Goal: Task Accomplishment & Management: Complete application form

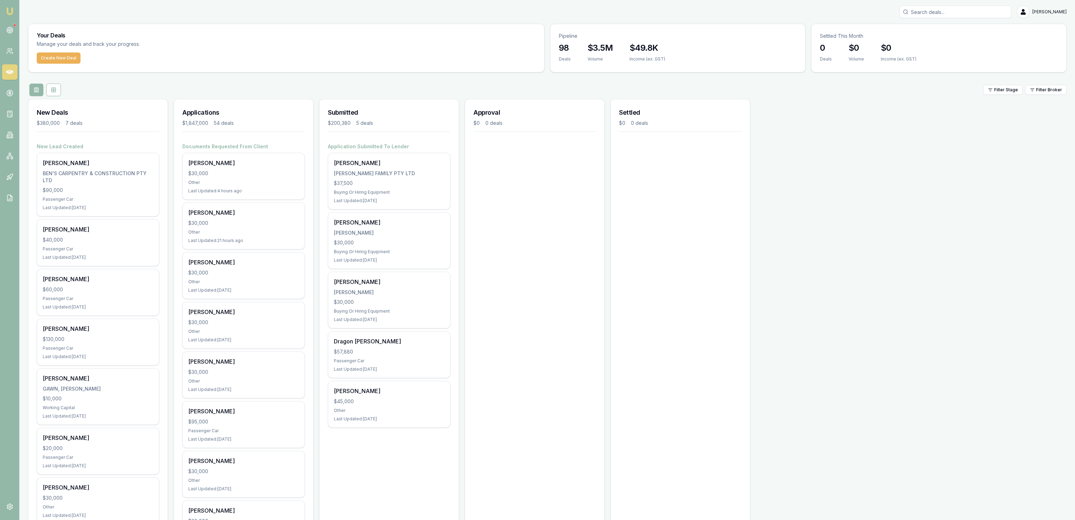
drag, startPoint x: 486, startPoint y: 48, endPoint x: 490, endPoint y: 51, distance: 5.0
click at [485, 48] on div "Your Deals Manage your deals and track your progress." at bounding box center [286, 38] width 516 height 28
click at [68, 46] on p "Manage your deals and track your progress." at bounding box center [126, 44] width 179 height 8
click at [69, 52] on button "Create New Deal" at bounding box center [59, 57] width 44 height 11
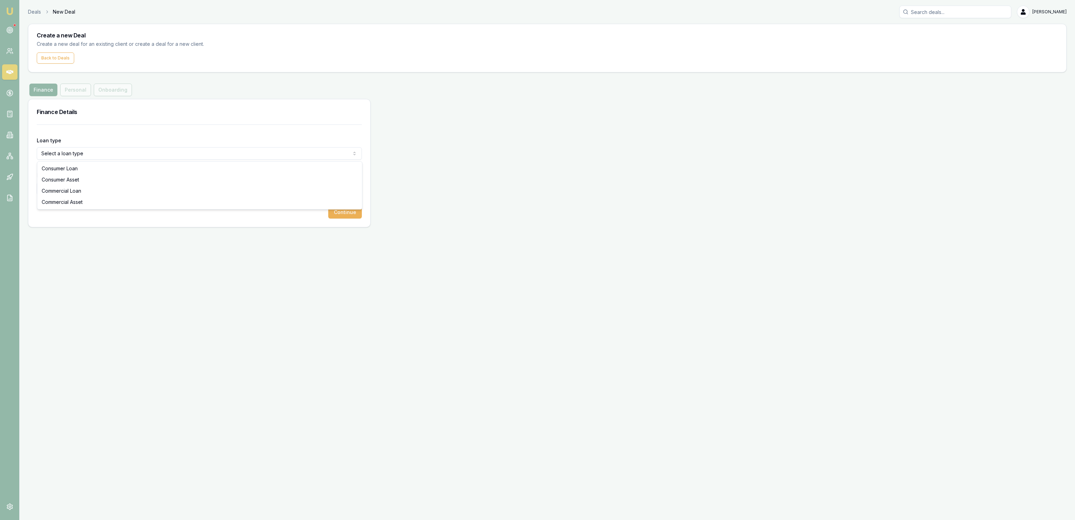
click at [96, 151] on html "Emu Broker Deals New Deal Jackson Fanfulla Toggle Menu Create a new Deal Create…" at bounding box center [537, 260] width 1075 height 520
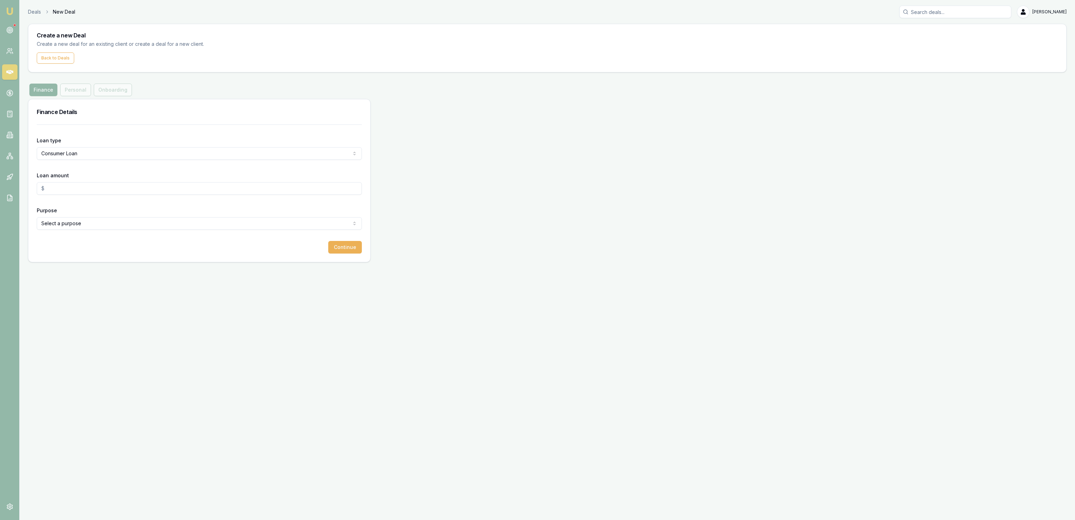
click at [90, 185] on input "Loan amount" at bounding box center [199, 188] width 325 height 13
type input "$30,000.00"
select select "OTHER"
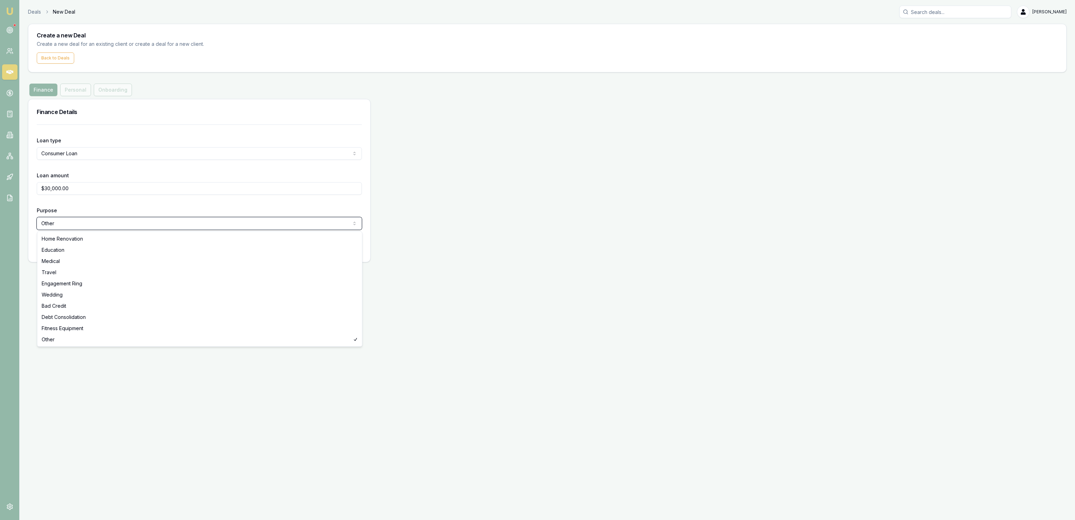
click at [359, 464] on html "Emu Broker Deals New Deal Jackson Fanfulla Toggle Menu Create a new Deal Create…" at bounding box center [537, 260] width 1075 height 520
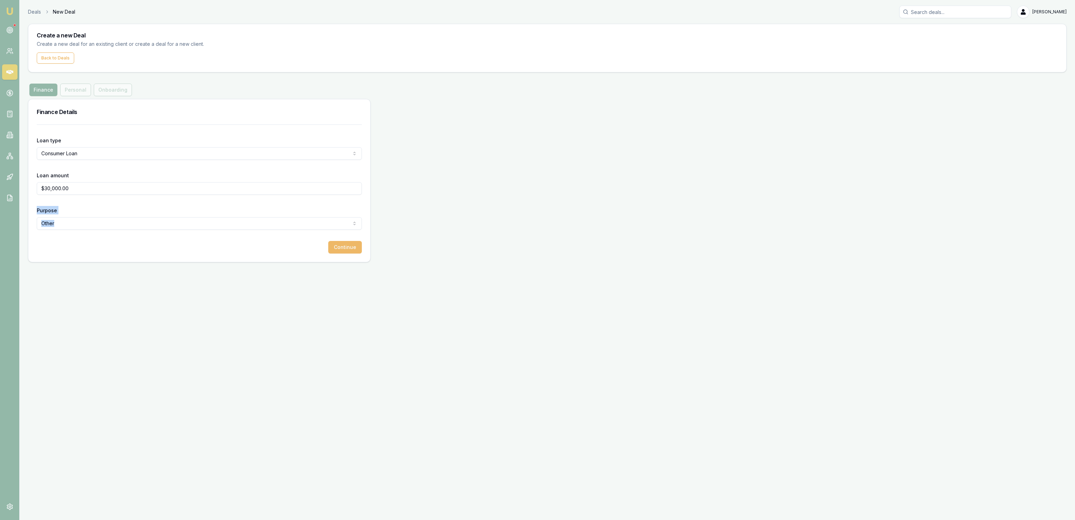
click at [341, 244] on button "Continue" at bounding box center [345, 247] width 34 height 13
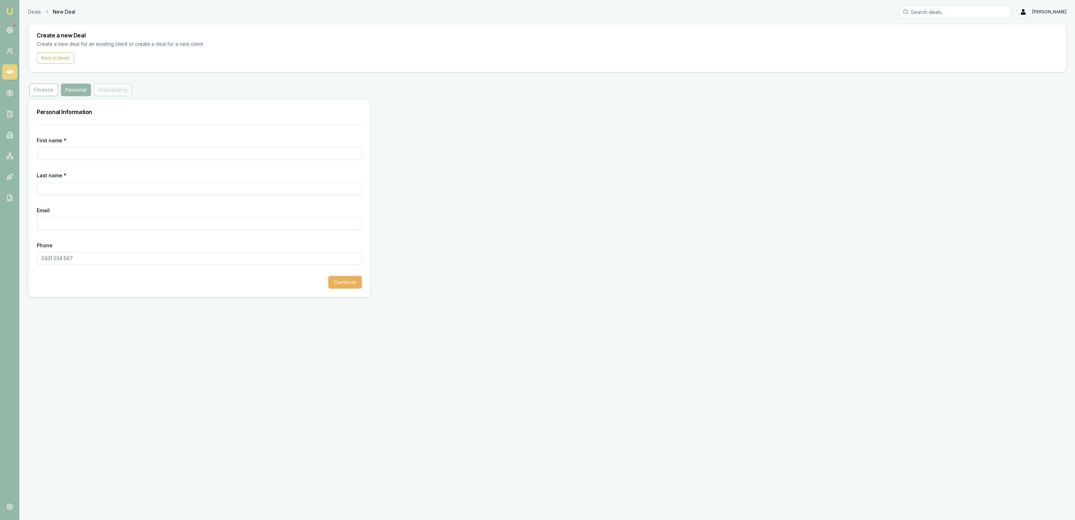
click at [144, 154] on input "First name *" at bounding box center [199, 153] width 325 height 13
type input "[PERSON_NAME]"
paste input "[EMAIL_ADDRESS][DOMAIN_NAME]"
type input "[EMAIL_ADDRESS][DOMAIN_NAME]"
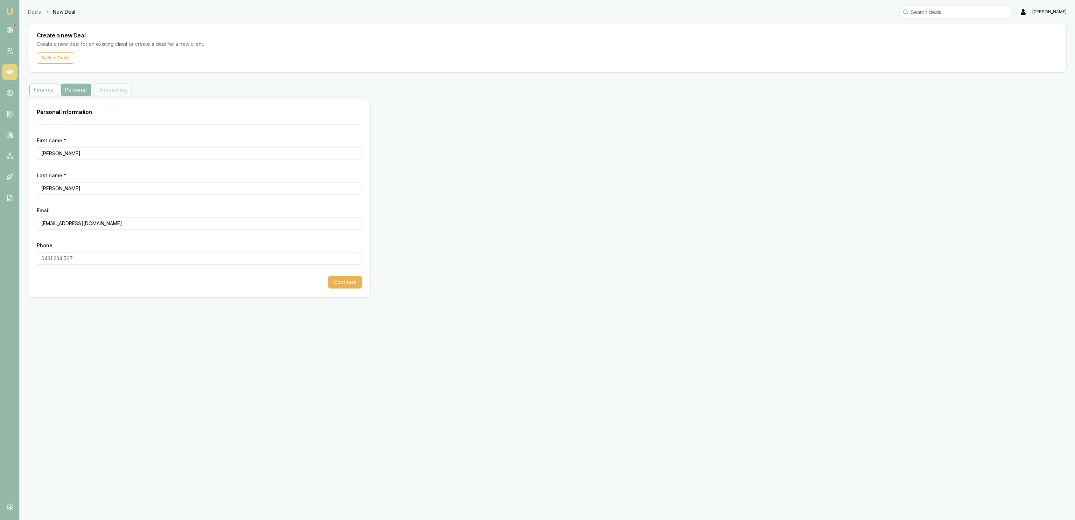
drag, startPoint x: 117, startPoint y: 267, endPoint x: 115, endPoint y: 261, distance: 7.0
click at [117, 267] on form "First name * Daniel Last name * Mcgrath Email dannymcgrath1972@gmail.com Phone …" at bounding box center [199, 207] width 325 height 164
click at [114, 260] on input "Phone" at bounding box center [199, 258] width 325 height 13
paste input "0497 456 332"
type input "0497 456 332"
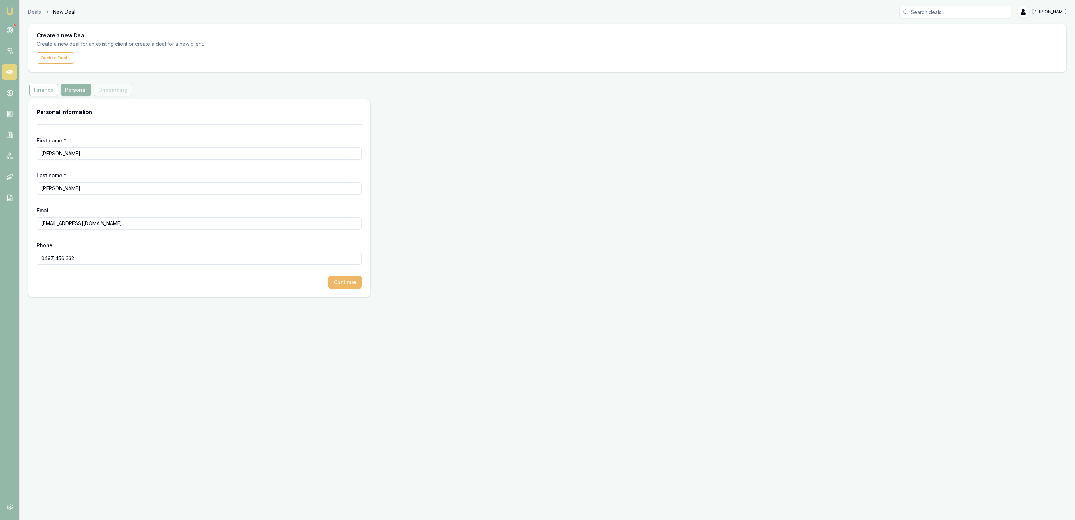
click at [339, 285] on button "Continue" at bounding box center [345, 282] width 34 height 13
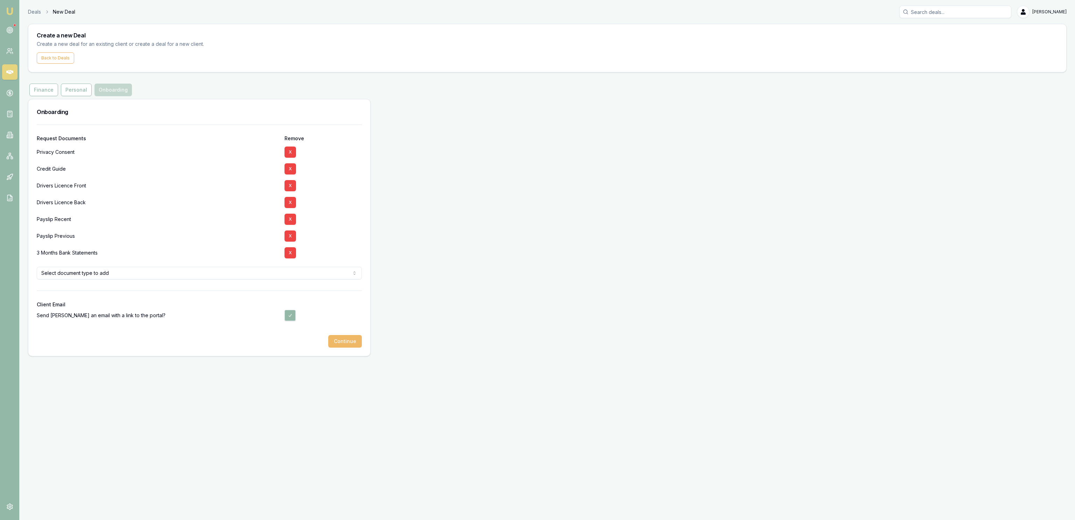
click at [351, 342] on button "Continue" at bounding box center [345, 341] width 34 height 13
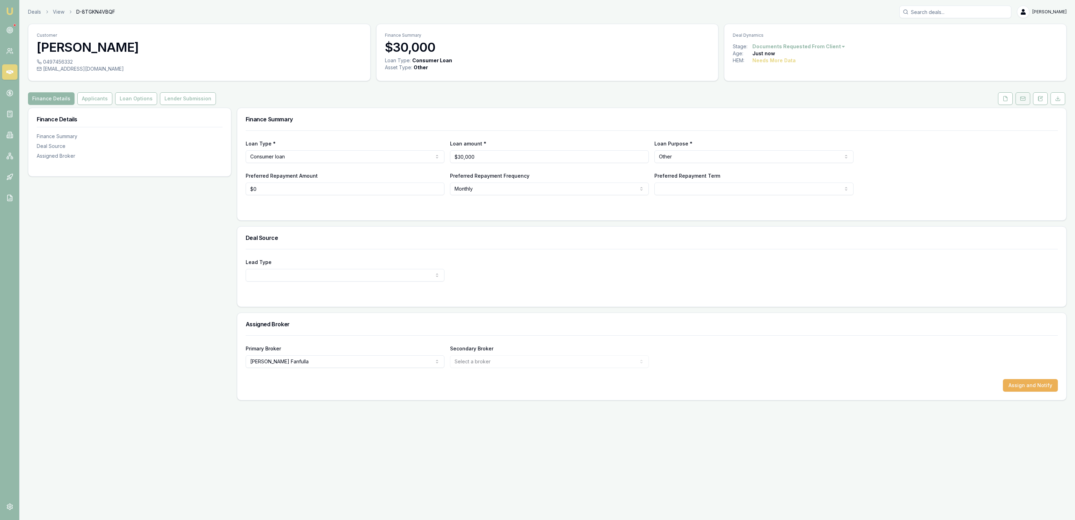
click at [1019, 99] on button at bounding box center [1022, 98] width 15 height 13
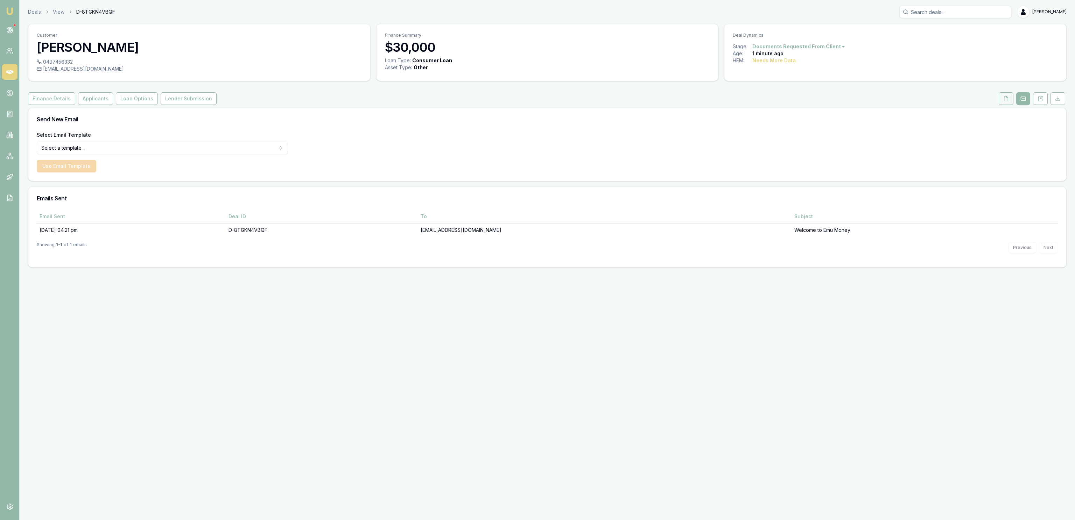
click at [1004, 101] on button at bounding box center [1006, 98] width 15 height 13
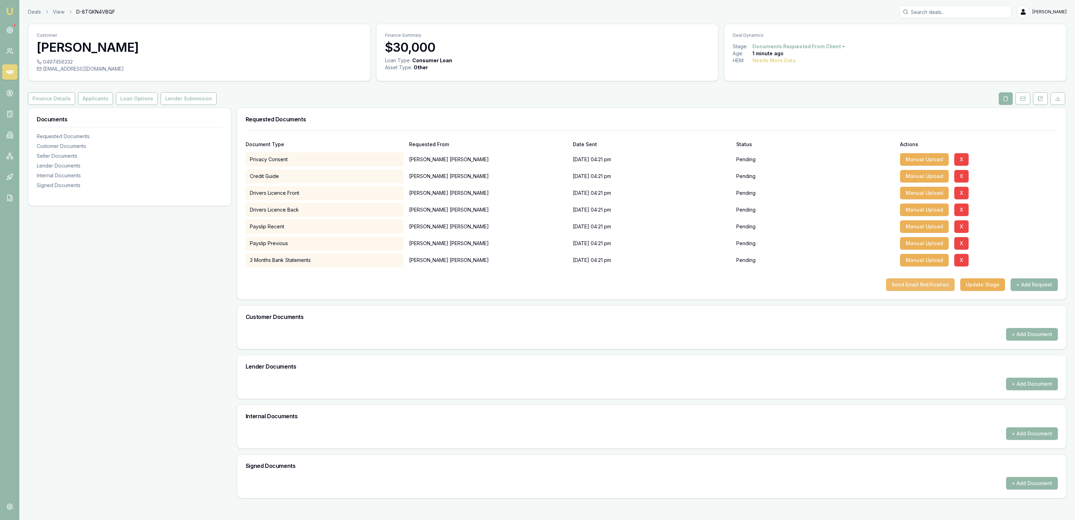
click at [942, 286] on button "Send Email Notification" at bounding box center [920, 285] width 69 height 13
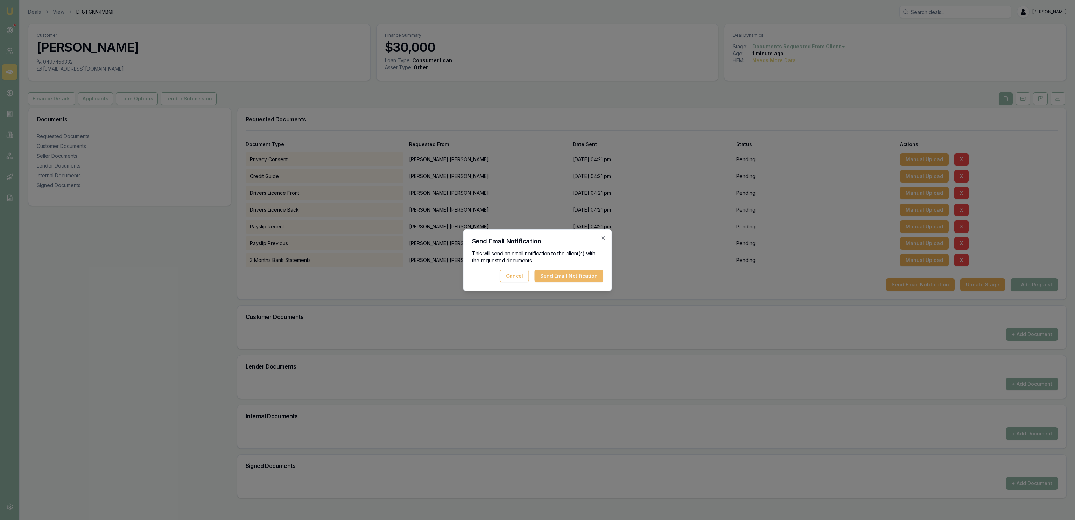
click at [571, 273] on button "Send Email Notification" at bounding box center [569, 276] width 69 height 13
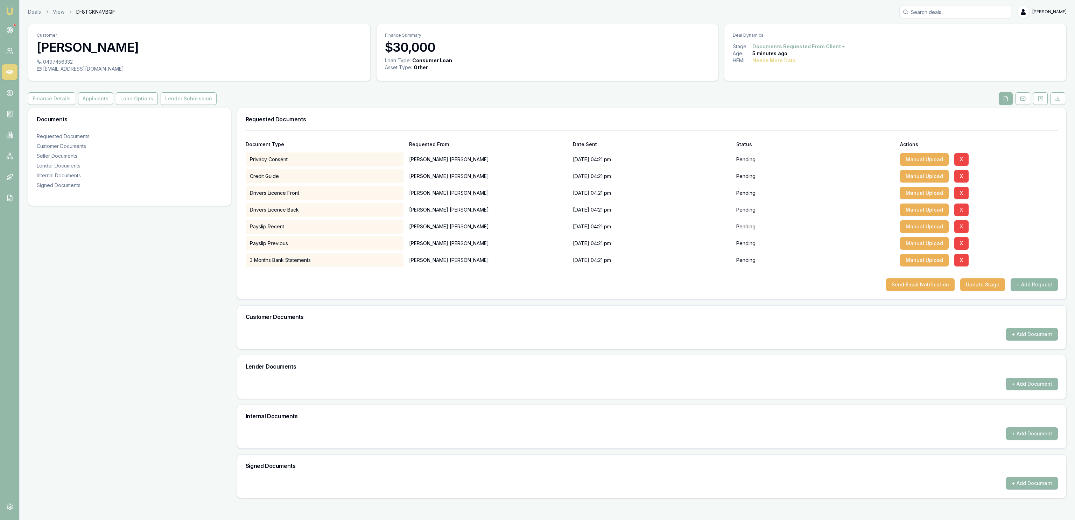
click at [1022, 283] on button "+ Add Request" at bounding box center [1033, 285] width 47 height 13
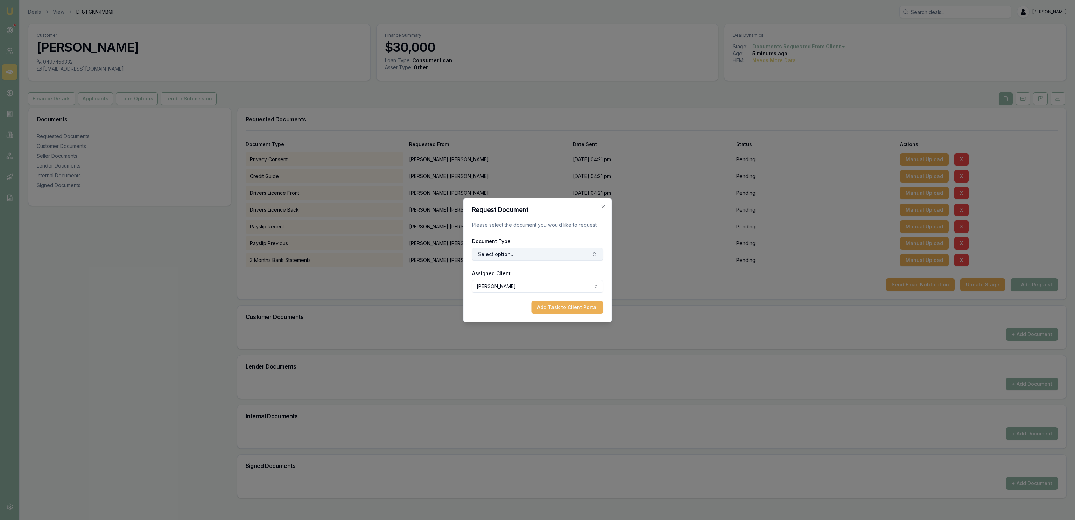
click at [593, 254] on icon "button" at bounding box center [595, 255] width 6 height 6
type input "med"
click at [537, 294] on div "Medicare Card" at bounding box center [540, 294] width 87 height 11
click at [552, 311] on button "Add Task to Client Portal" at bounding box center [567, 307] width 72 height 13
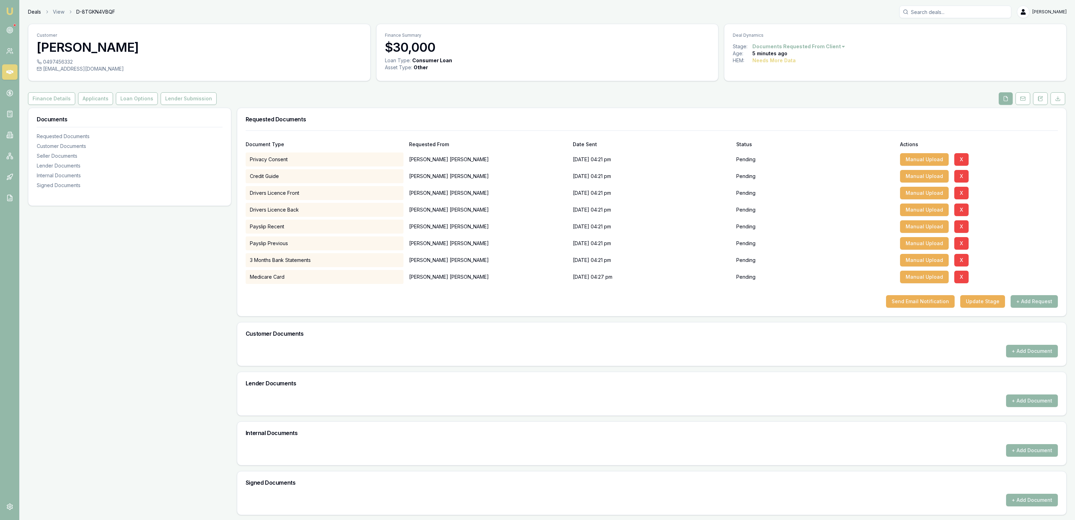
click at [31, 11] on link "Deals" at bounding box center [34, 11] width 13 height 7
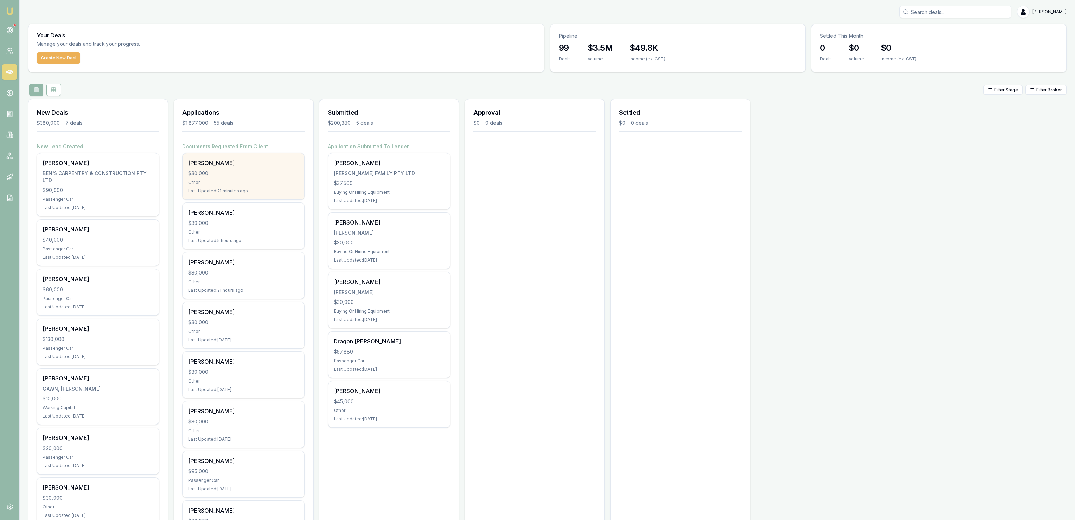
click at [245, 185] on div "Daniel Mcgrath $30,000 Other Last Updated: 21 minutes ago" at bounding box center [244, 176] width 122 height 46
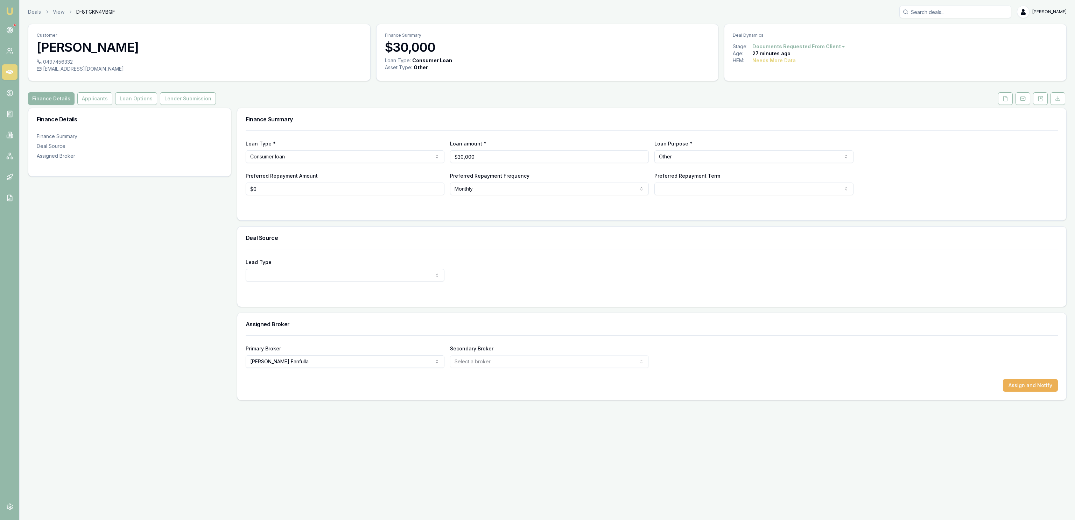
click at [100, 106] on div "Customer [PERSON_NAME] 0497456332 [EMAIL_ADDRESS][DOMAIN_NAME] Finance Summary …" at bounding box center [547, 212] width 1038 height 377
click at [96, 100] on button "Applicants" at bounding box center [94, 98] width 35 height 13
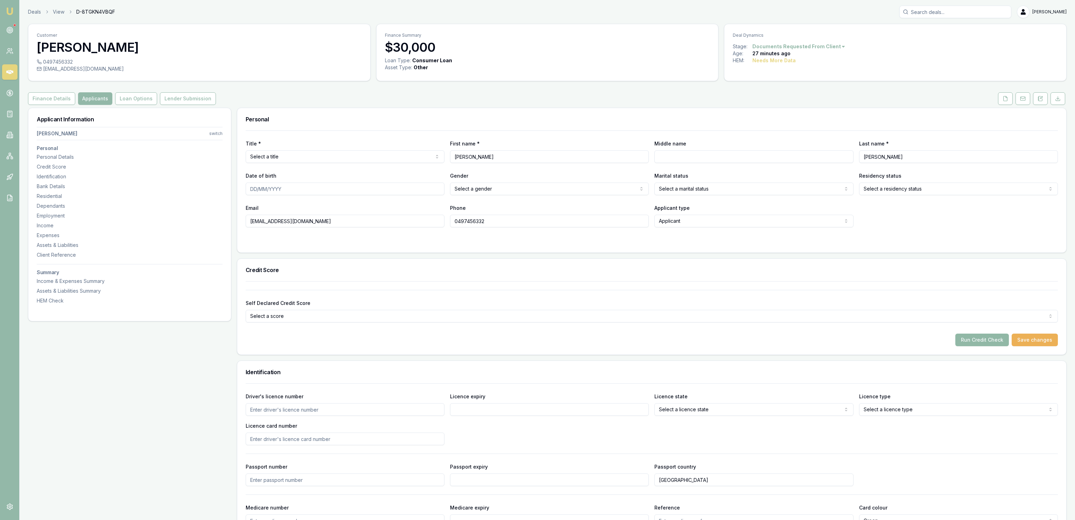
click at [966, 338] on button "Run Credit Check" at bounding box center [982, 340] width 54 height 13
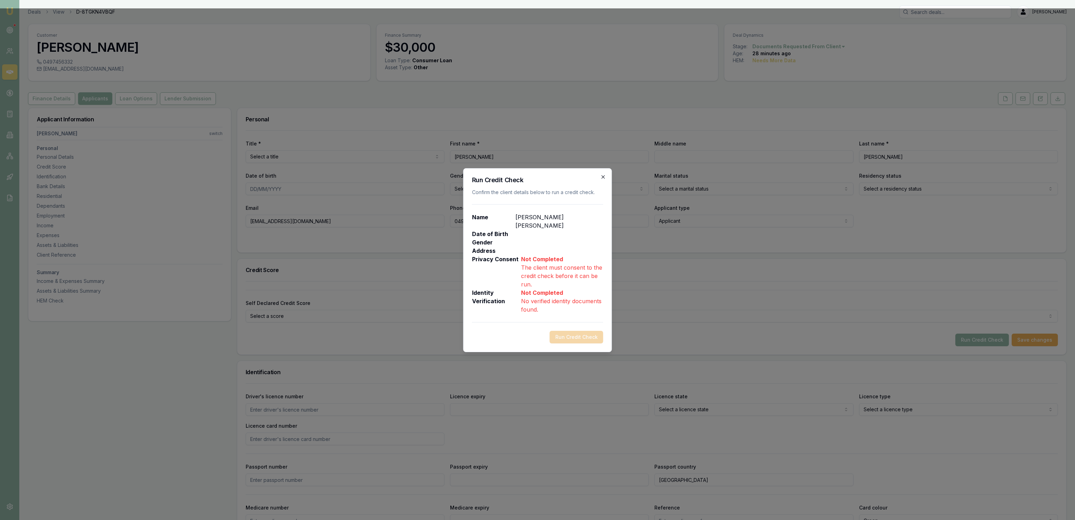
click at [601, 180] on icon "button" at bounding box center [603, 177] width 6 height 6
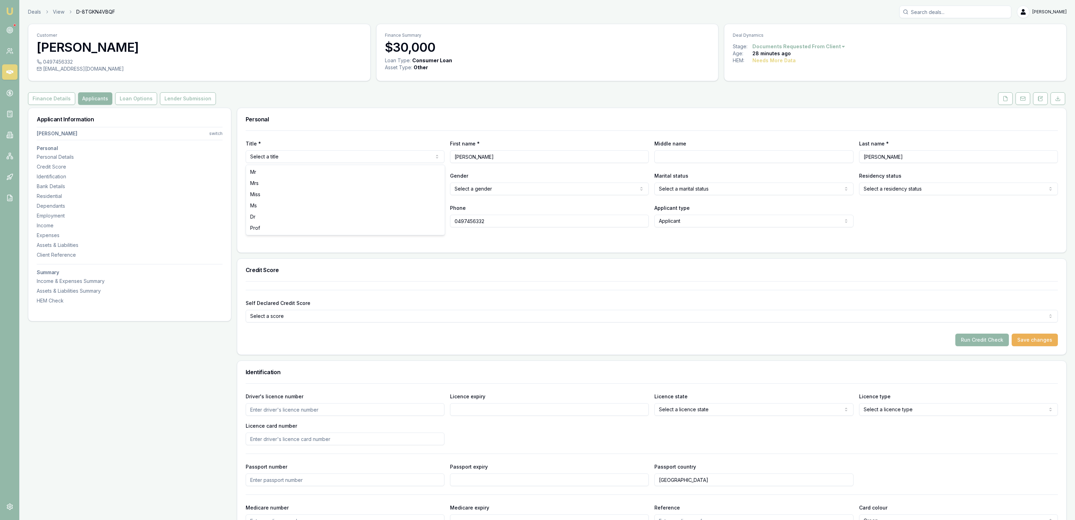
click at [434, 160] on html "Emu Broker Deals View D-8TGKN4VBQF [PERSON_NAME] Fanfulla Toggle Menu Customer …" at bounding box center [537, 260] width 1075 height 520
click at [1007, 97] on icon at bounding box center [1005, 99] width 6 height 6
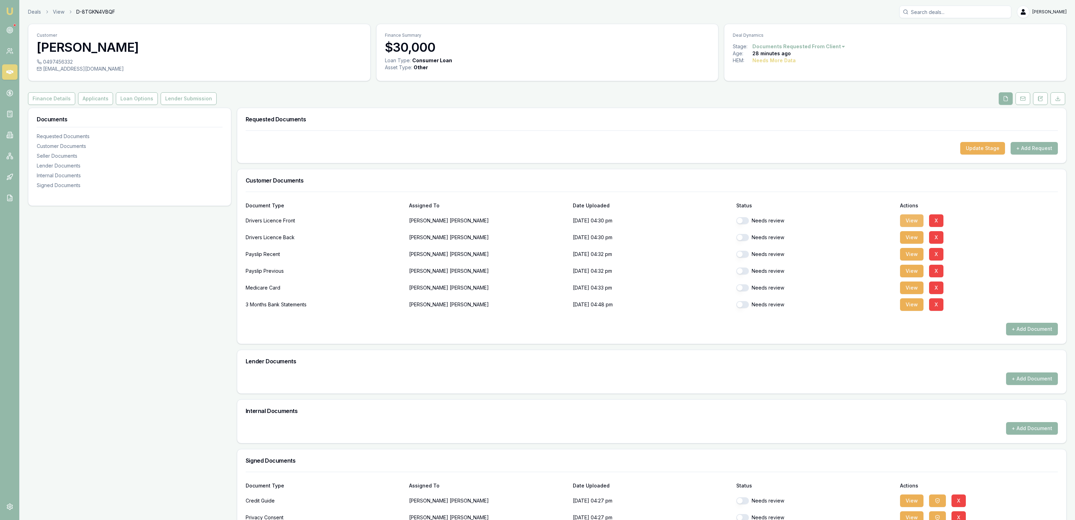
click at [910, 221] on button "View" at bounding box center [911, 220] width 23 height 13
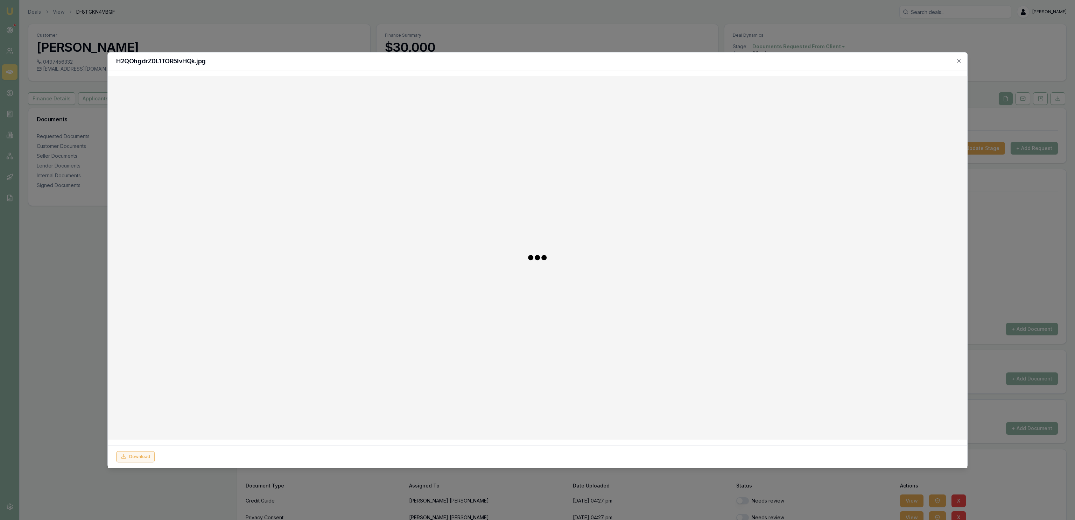
click at [139, 462] on div "Download" at bounding box center [537, 456] width 859 height 23
click at [136, 461] on button "Download" at bounding box center [135, 456] width 38 height 11
click at [78, 434] on div at bounding box center [537, 260] width 1075 height 520
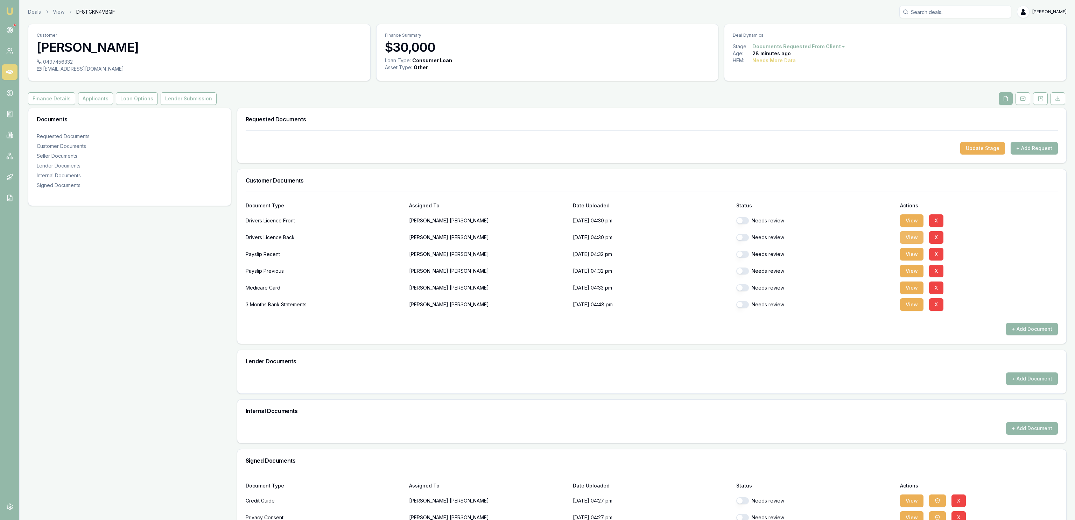
click at [912, 237] on button "View" at bounding box center [911, 237] width 23 height 13
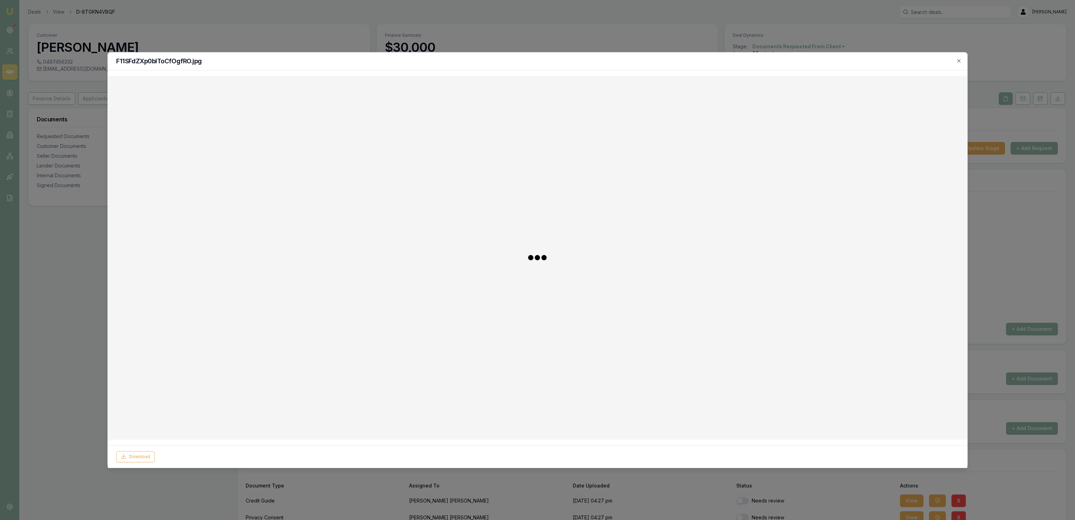
click at [131, 450] on div "Download" at bounding box center [537, 456] width 859 height 23
click at [133, 456] on button "Download" at bounding box center [135, 456] width 38 height 11
click at [661, 44] on div at bounding box center [537, 260] width 1075 height 520
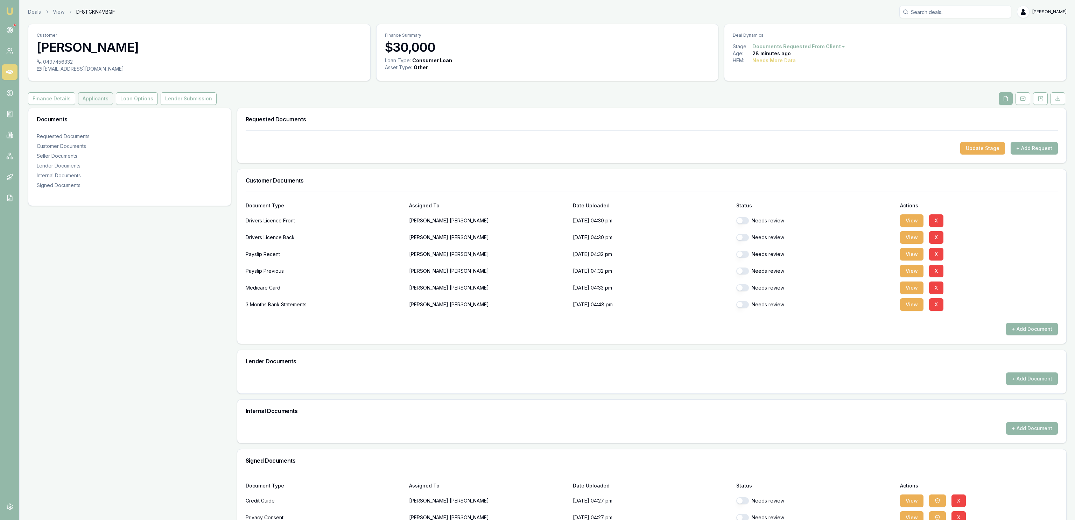
click at [78, 100] on button "Applicants" at bounding box center [95, 98] width 35 height 13
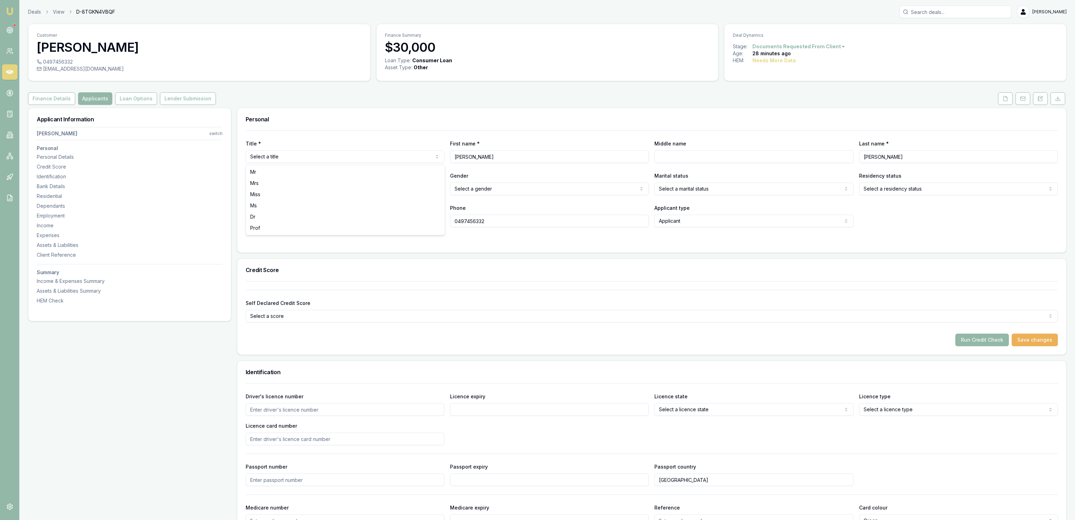
click at [323, 158] on html "Emu Broker Deals View D-8TGKN4VBQF [PERSON_NAME] Fanfulla Toggle Menu Customer …" at bounding box center [537, 260] width 1075 height 520
click at [693, 161] on input "Middle name" at bounding box center [753, 156] width 199 height 13
type input "[PERSON_NAME]"
type input "[DATE]"
select select "MARRIED"
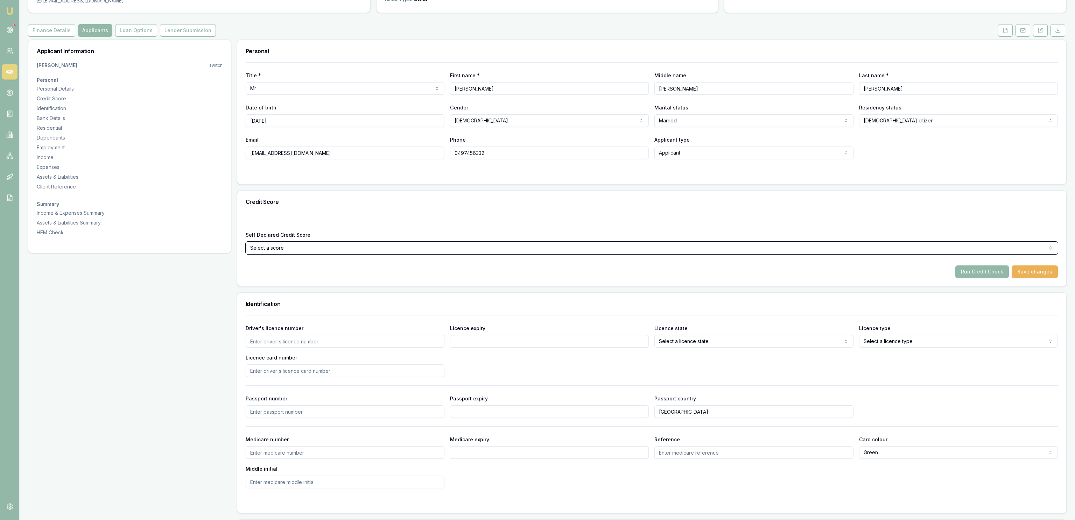
scroll to position [76, 0]
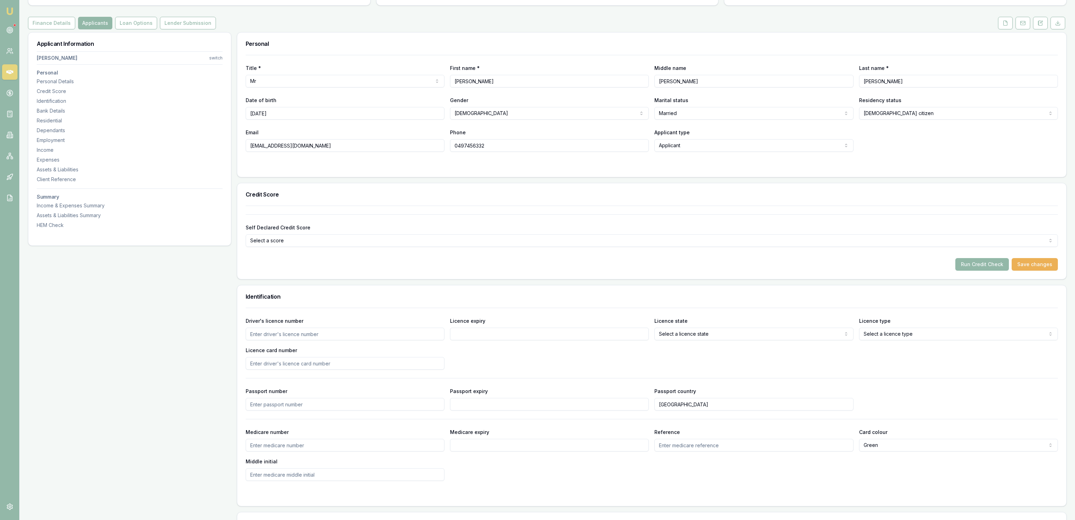
click at [332, 330] on input "Driver's licence number" at bounding box center [345, 334] width 199 height 13
type input "032657141"
type input "[DATE]"
select select "QLD"
select select "OPEN_LICENCE"
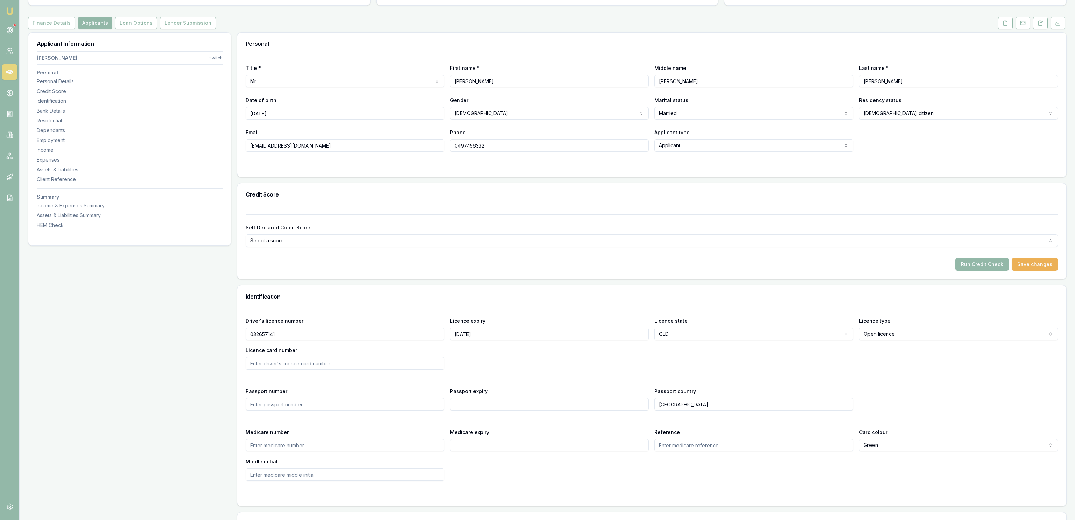
click at [339, 357] on div "Licence card number" at bounding box center [345, 358] width 199 height 24
click at [327, 364] on input "Licence card number" at bounding box center [345, 363] width 199 height 13
click at [386, 374] on div "Driver's licence number [DRIVERS_LICENSE_NUMBER] Licence expiry [DATE] Licence …" at bounding box center [652, 394] width 812 height 173
drag, startPoint x: 312, startPoint y: 365, endPoint x: 309, endPoint y: 363, distance: 3.7
click at [310, 364] on div "Driver's licence number [DRIVERS_LICENSE_NUMBER] Licence expiry [DATE] Licence …" at bounding box center [652, 394] width 812 height 173
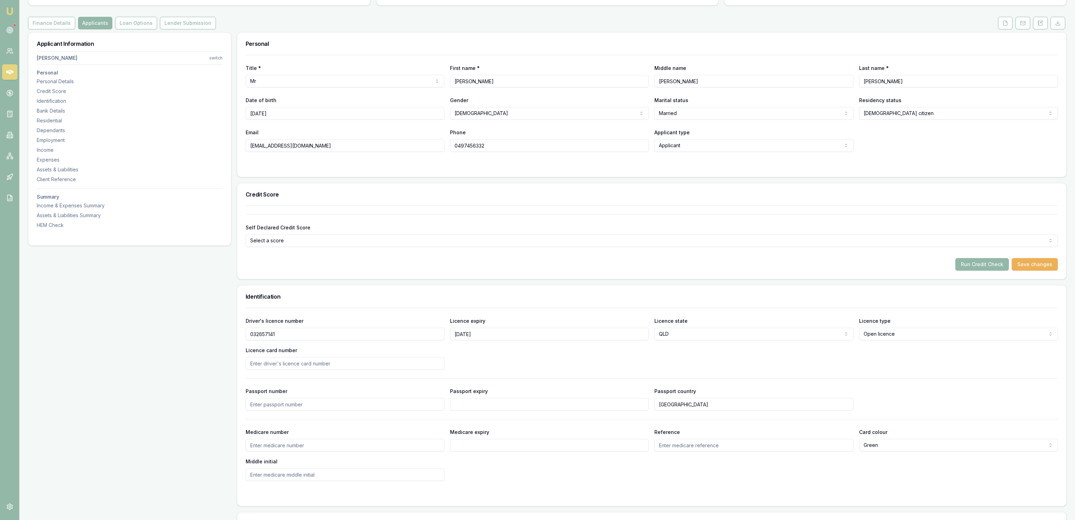
click at [309, 364] on input "Licence card number" at bounding box center [345, 363] width 199 height 13
type input "F0F92E0995"
drag, startPoint x: 155, startPoint y: 364, endPoint x: 154, endPoint y: 368, distance: 4.5
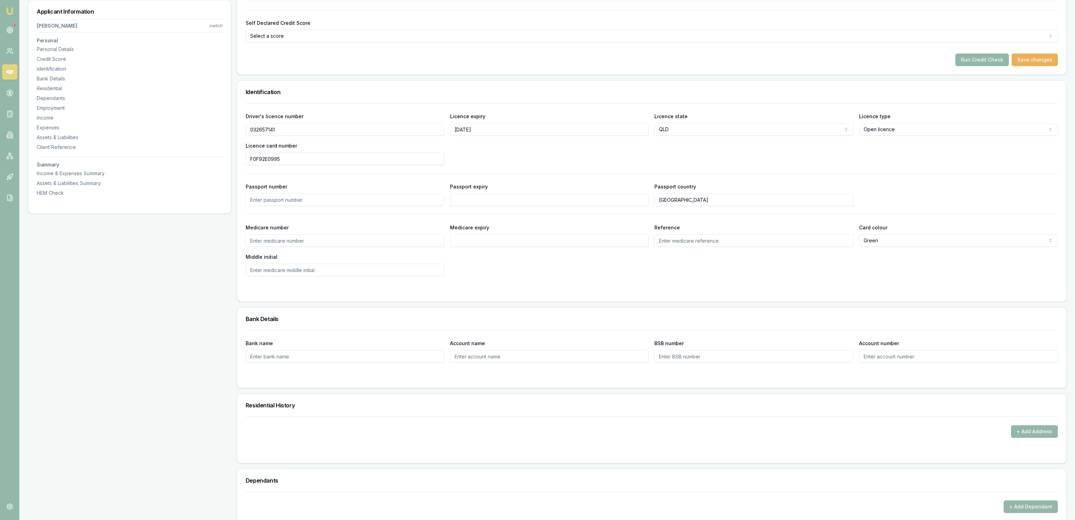
scroll to position [302, 0]
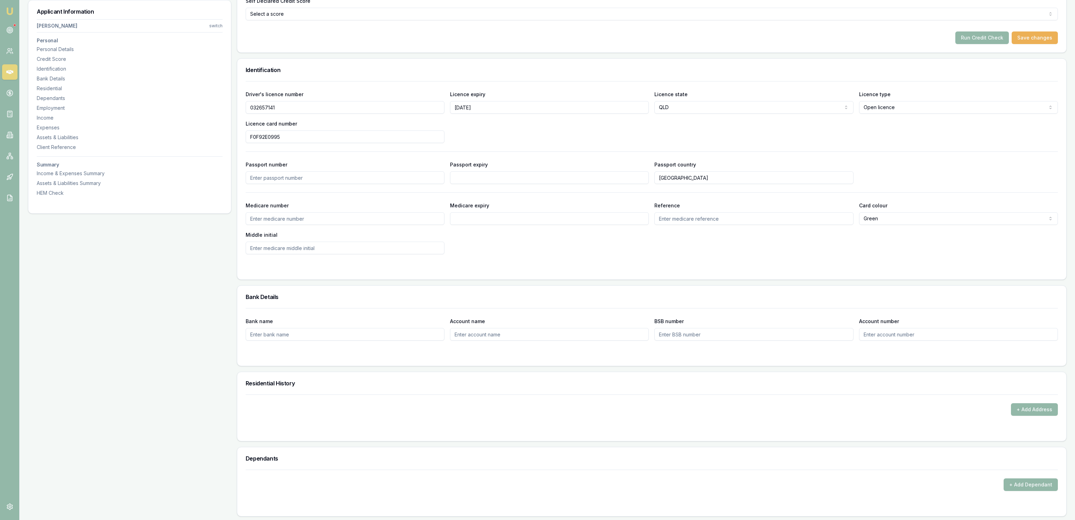
click at [175, 298] on div "Applicant Information [PERSON_NAME] switch Personal Personal Details Credit Sco…" at bounding box center [129, 507] width 203 height 1405
click at [1036, 406] on button "+ Add Address" at bounding box center [1034, 409] width 47 height 13
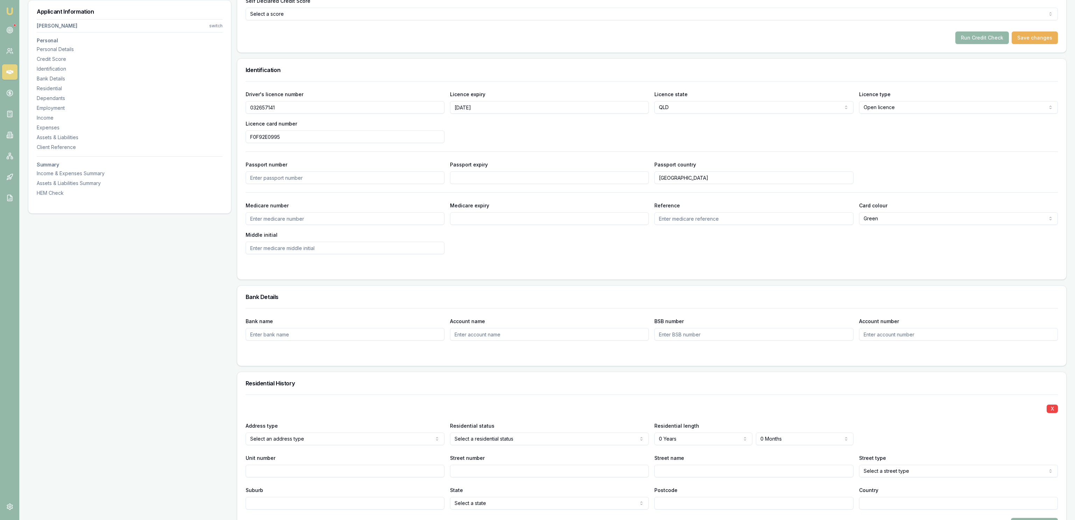
click at [316, 434] on div "Address type Select an address type Current Previous" at bounding box center [345, 434] width 199 height 24
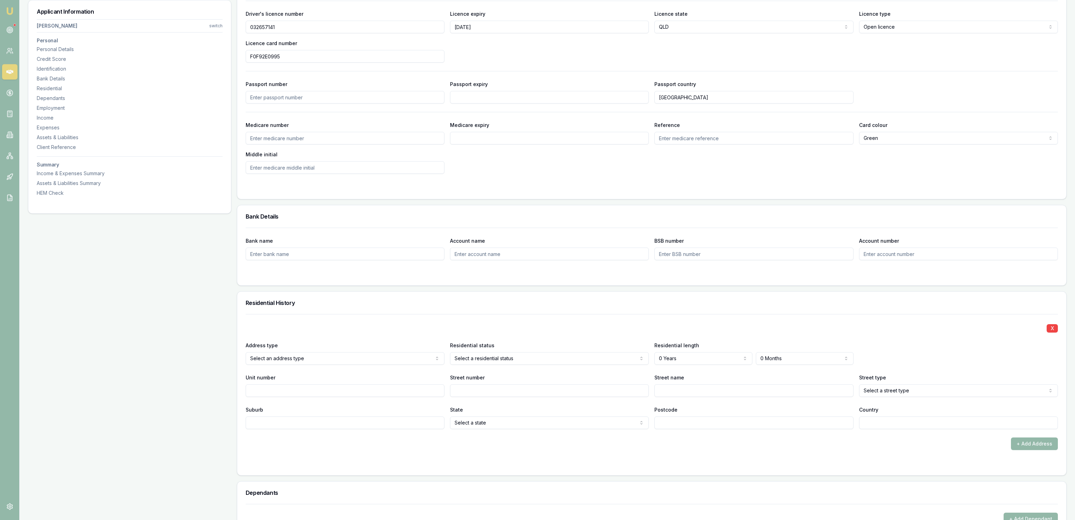
scroll to position [416, 0]
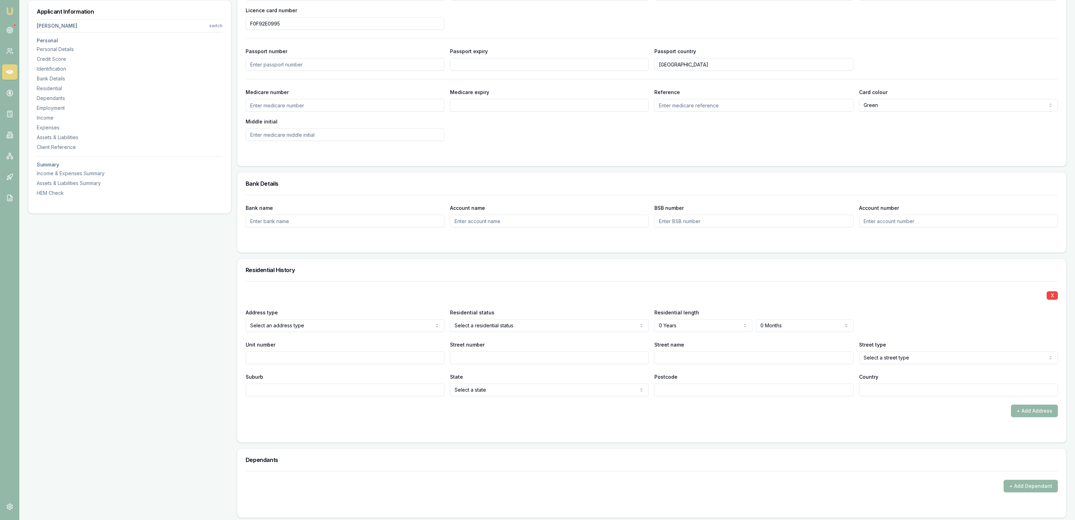
click at [285, 337] on div "X Address type Select an address type Current Previous Residential status Selec…" at bounding box center [652, 338] width 812 height 115
click at [489, 335] on div "X Address type Current Current Previous Residential status Select a residential…" at bounding box center [652, 338] width 812 height 115
click at [482, 342] on div "Street number" at bounding box center [549, 352] width 199 height 24
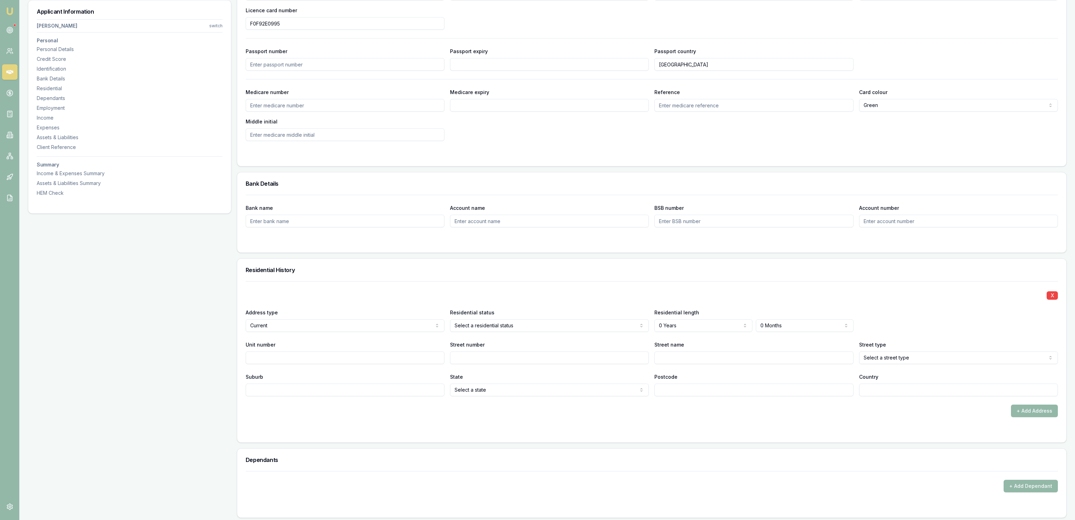
click at [539, 309] on div "Residential status Owner with mortgage Owner with mortgage Owner without mortga…" at bounding box center [549, 320] width 199 height 24
select select "4"
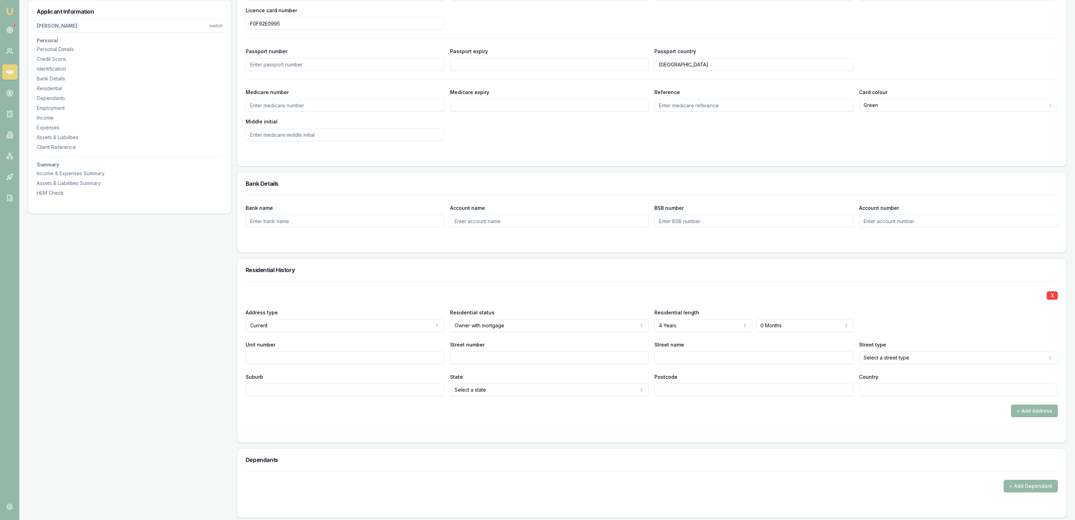
click at [657, 292] on div "X" at bounding box center [652, 295] width 812 height 10
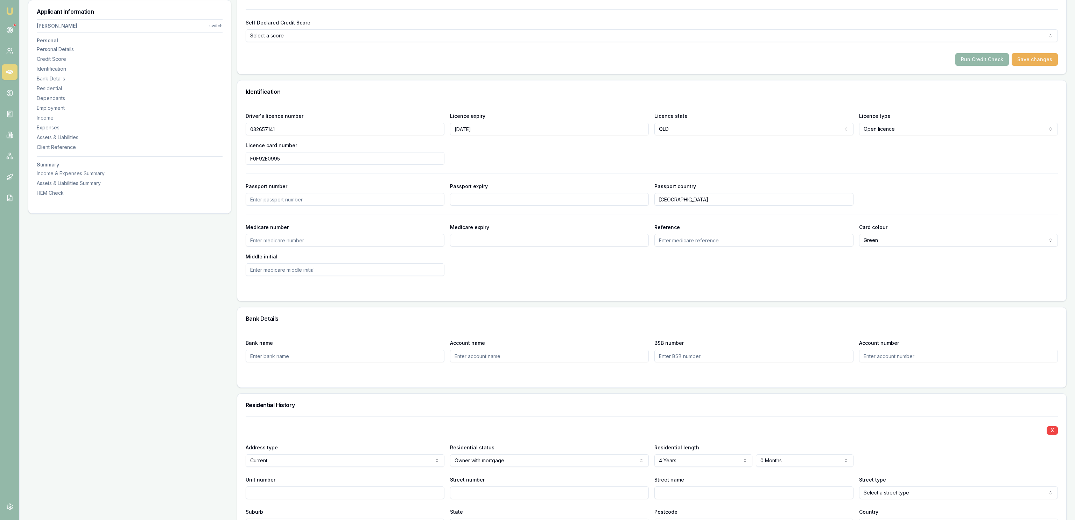
scroll to position [0, 0]
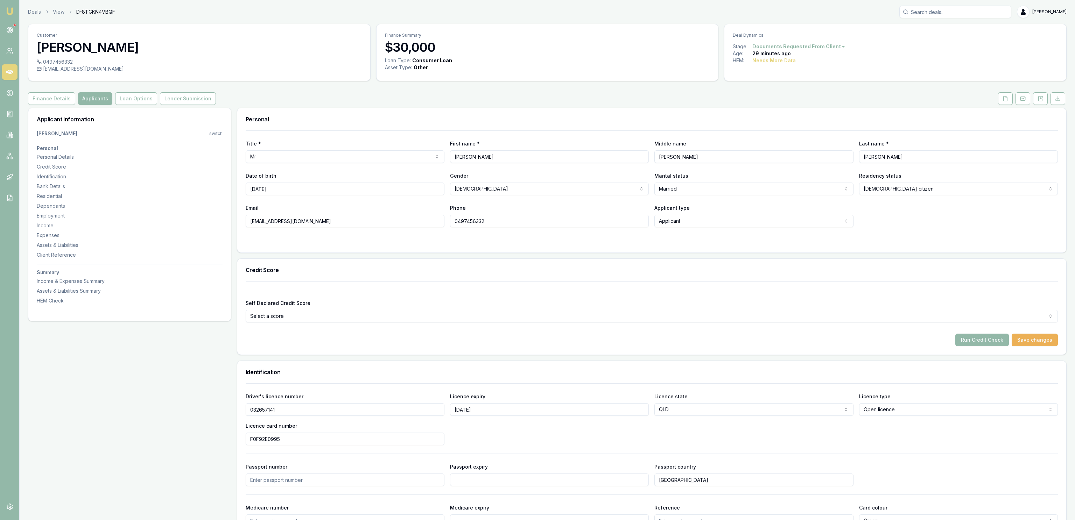
drag, startPoint x: 855, startPoint y: 344, endPoint x: 880, endPoint y: 139, distance: 206.6
click at [1050, 343] on button "Save changes" at bounding box center [1034, 340] width 46 height 13
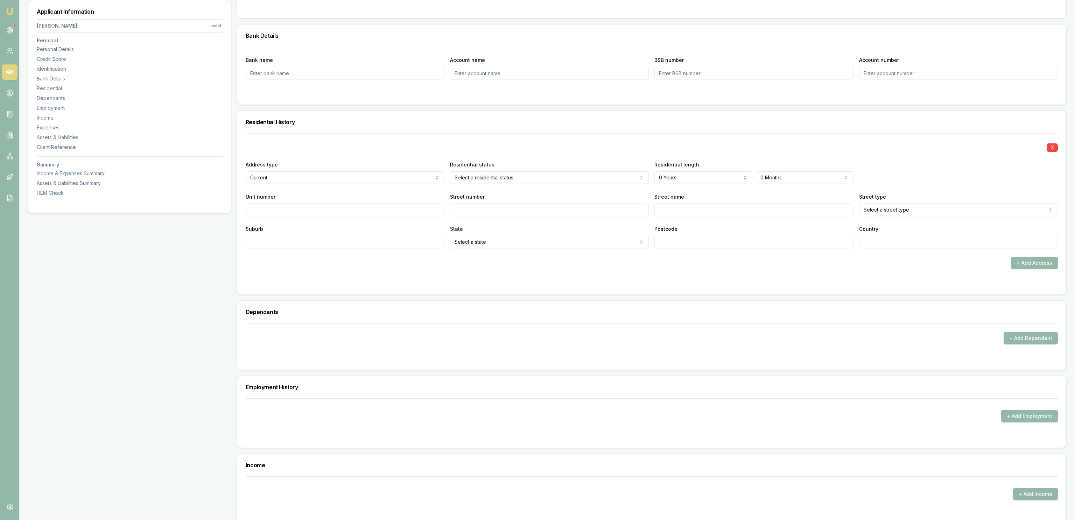
scroll to position [605, 0]
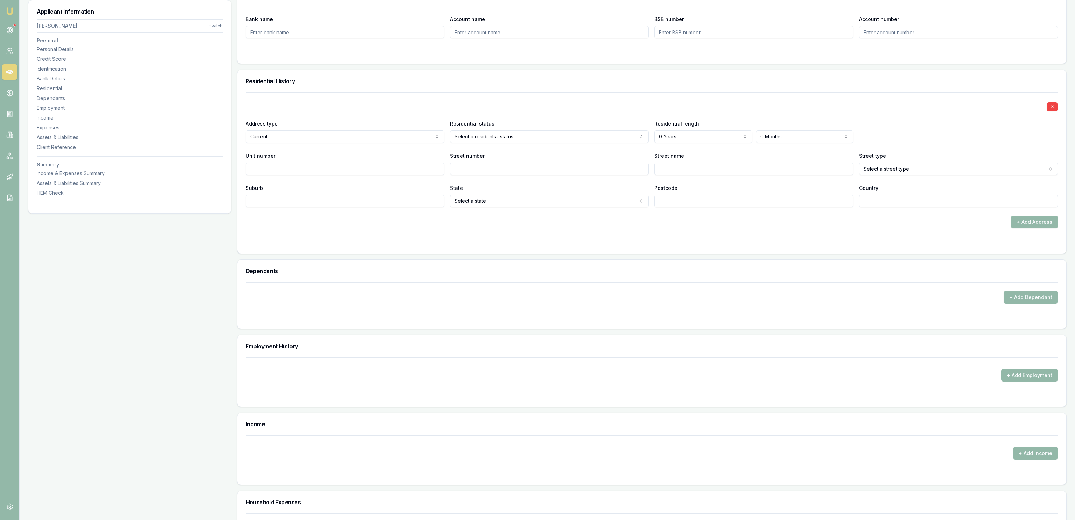
click at [648, 147] on div "X Address type Current Current Previous Residential status Owner with mortgage …" at bounding box center [652, 149] width 812 height 115
select select "4"
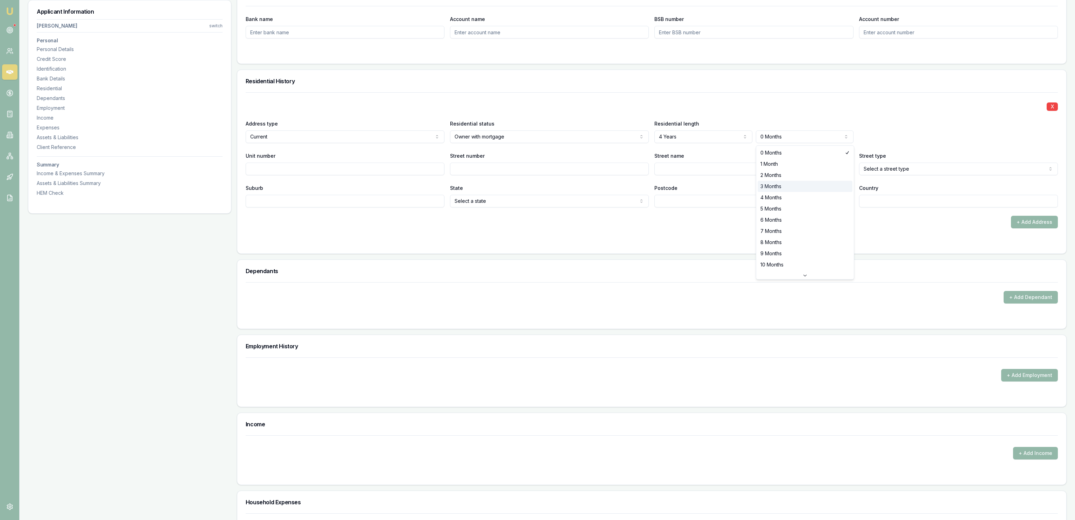
select select "3"
click at [597, 185] on div "State Select a state [GEOGRAPHIC_DATA] [GEOGRAPHIC_DATA] [GEOGRAPHIC_DATA] SA […" at bounding box center [549, 196] width 199 height 24
click at [428, 186] on div "Suburb" at bounding box center [345, 196] width 199 height 24
click at [492, 175] on input "Street number" at bounding box center [549, 169] width 199 height 13
type input "25"
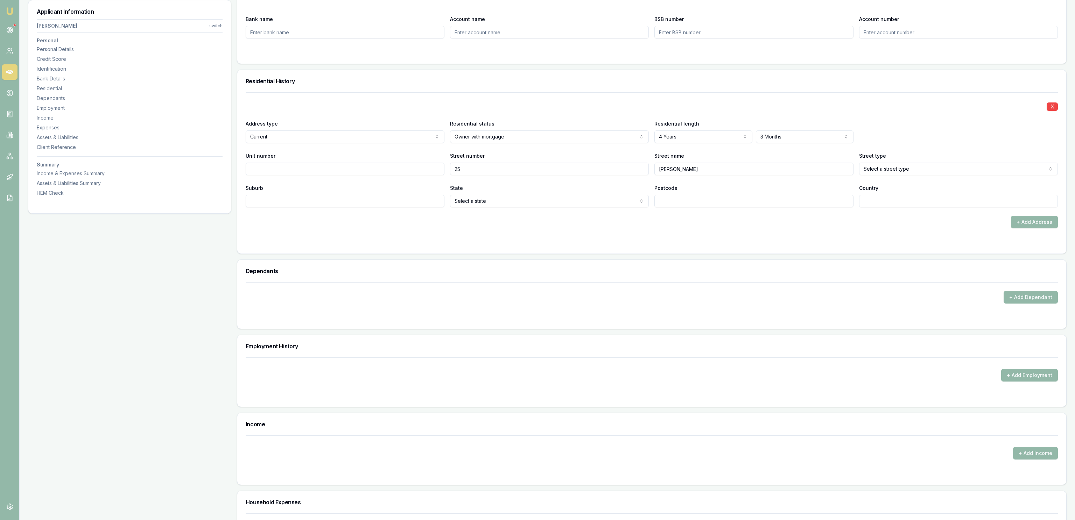
type input "[PERSON_NAME]"
select select "Street"
type input "Burpengary"
select select "QLD"
type input "4505"
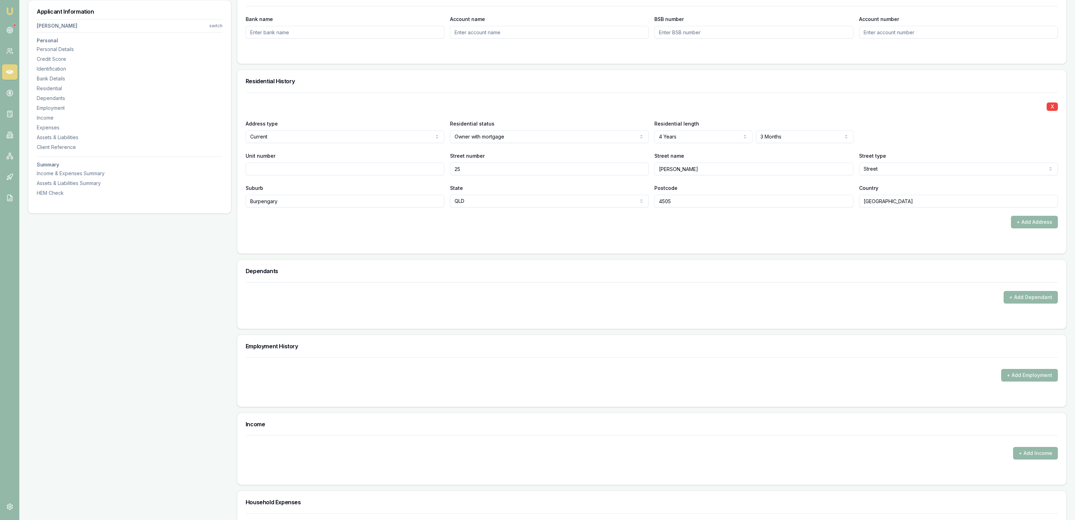
type input "[GEOGRAPHIC_DATA]"
click at [800, 271] on h3 "Dependants" at bounding box center [652, 271] width 812 height 6
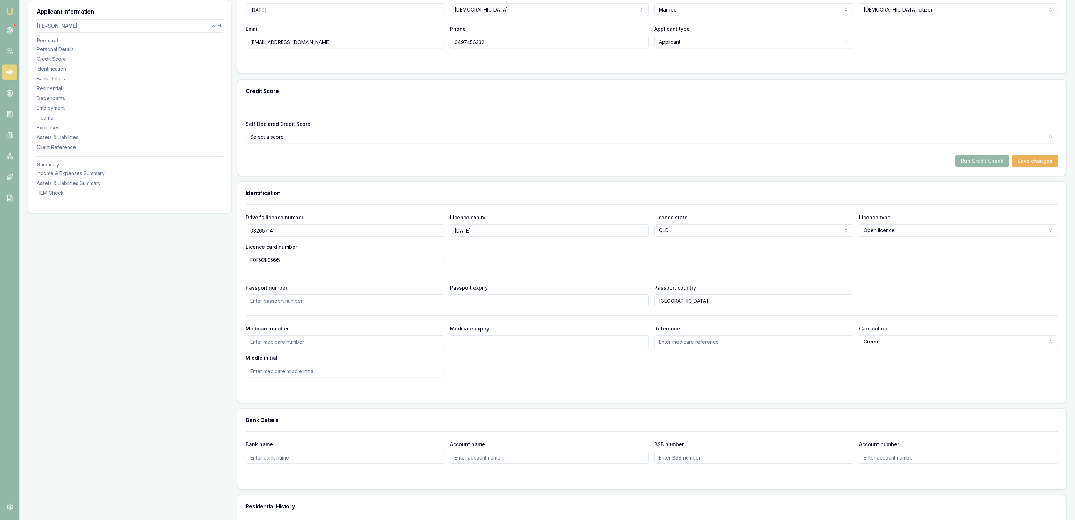
drag, startPoint x: 732, startPoint y: 369, endPoint x: 731, endPoint y: 177, distance: 192.1
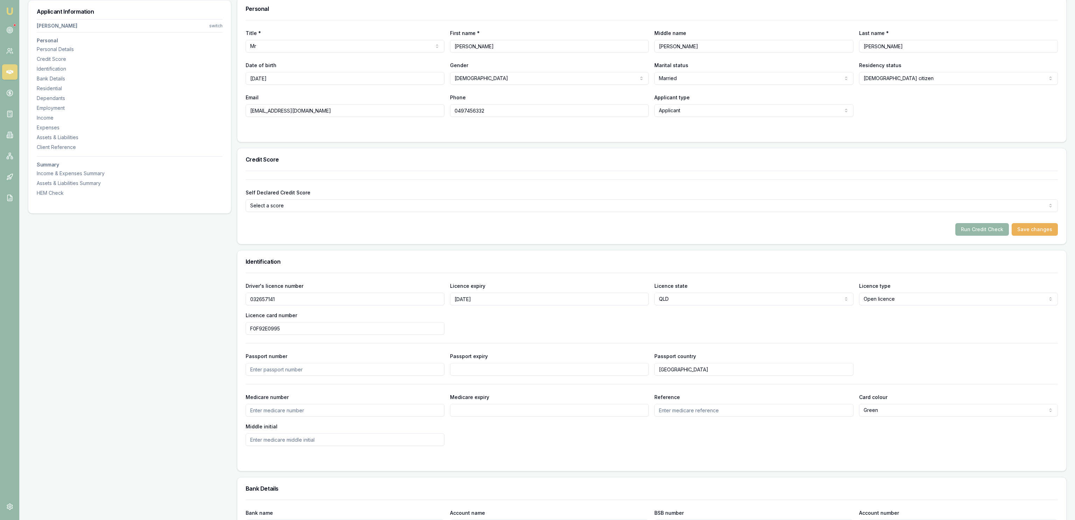
scroll to position [0, 0]
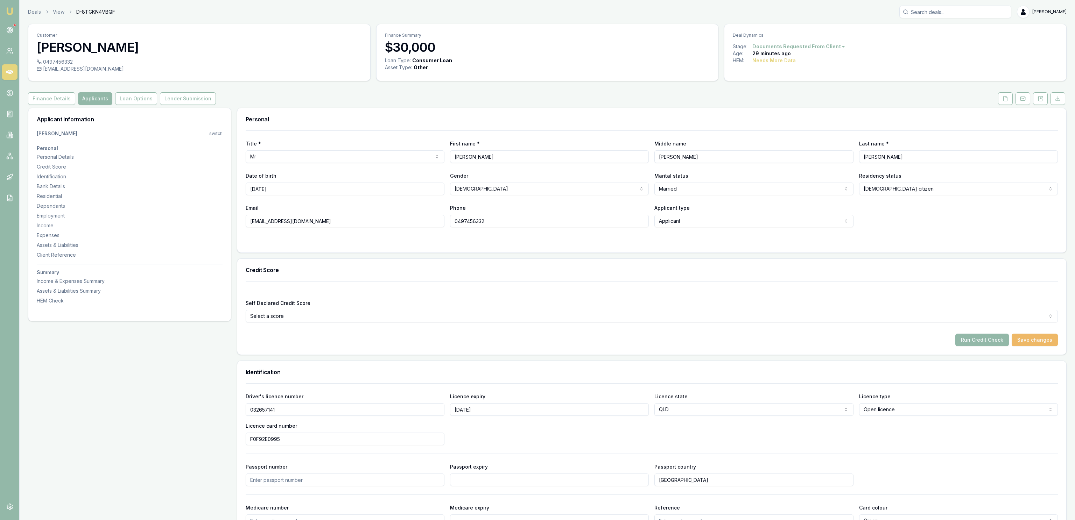
click at [1041, 344] on button "Save changes" at bounding box center [1034, 340] width 46 height 13
click at [995, 344] on button "Run Credit Check" at bounding box center [982, 340] width 54 height 13
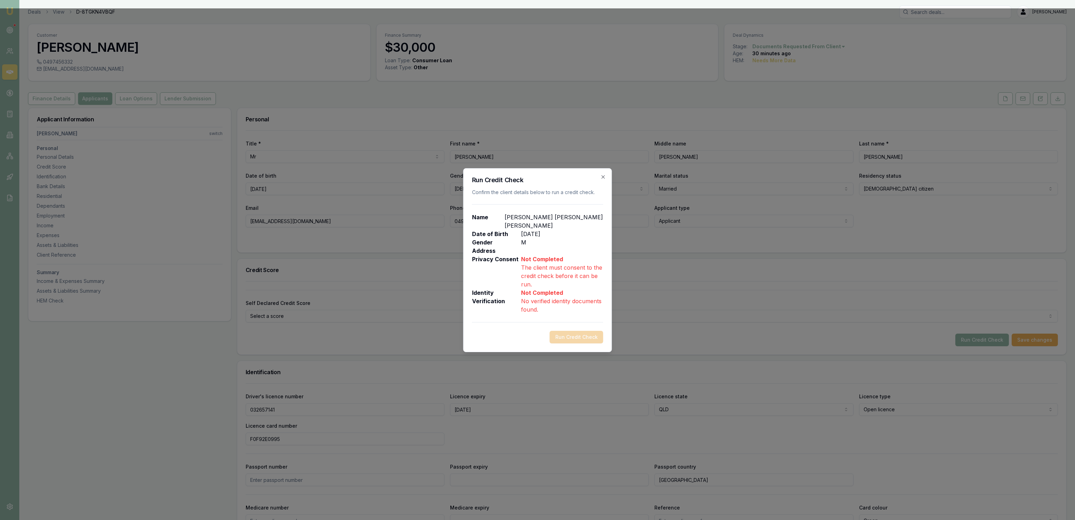
click at [603, 178] on icon "button" at bounding box center [602, 176] width 3 height 3
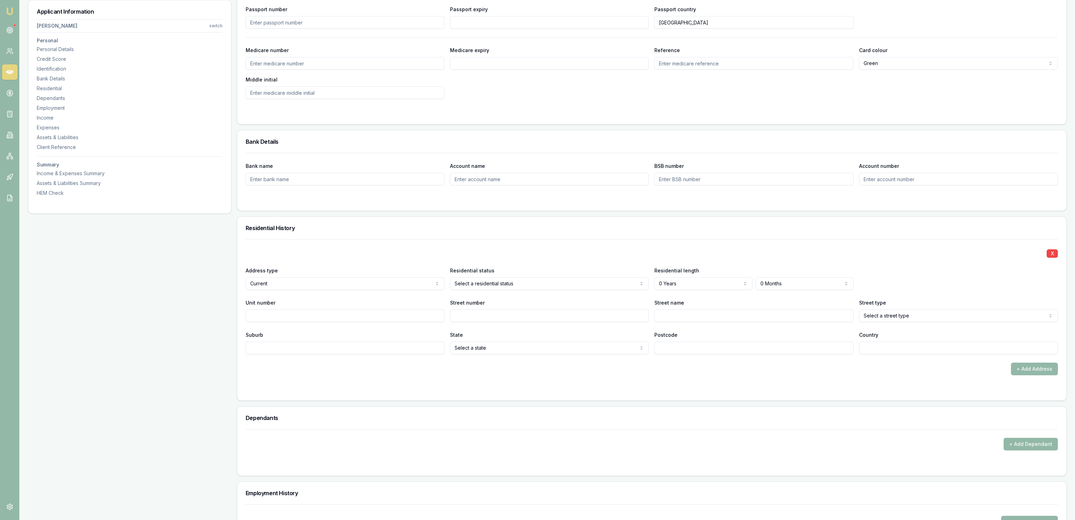
scroll to position [567, 0]
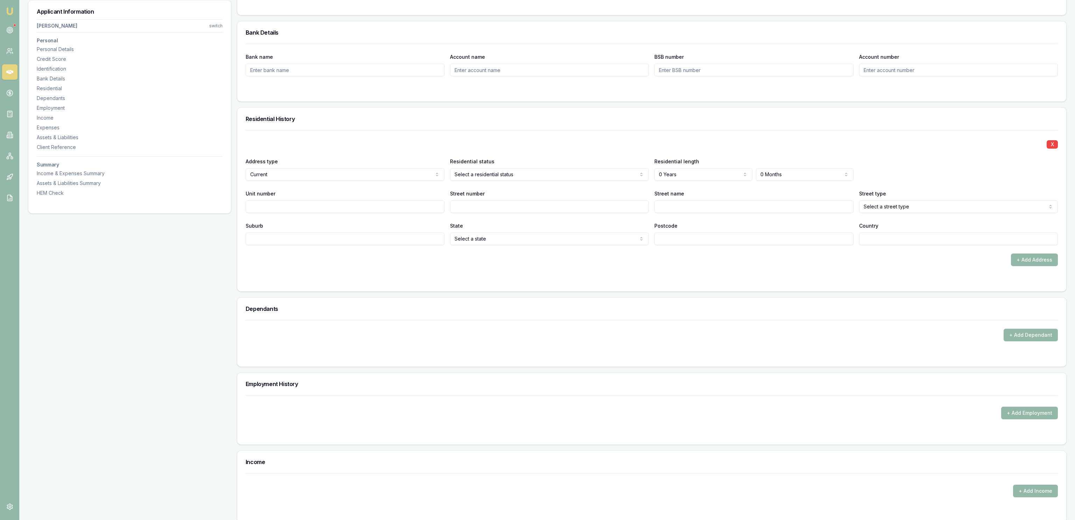
click at [619, 265] on div "+ Add Address" at bounding box center [652, 260] width 812 height 13
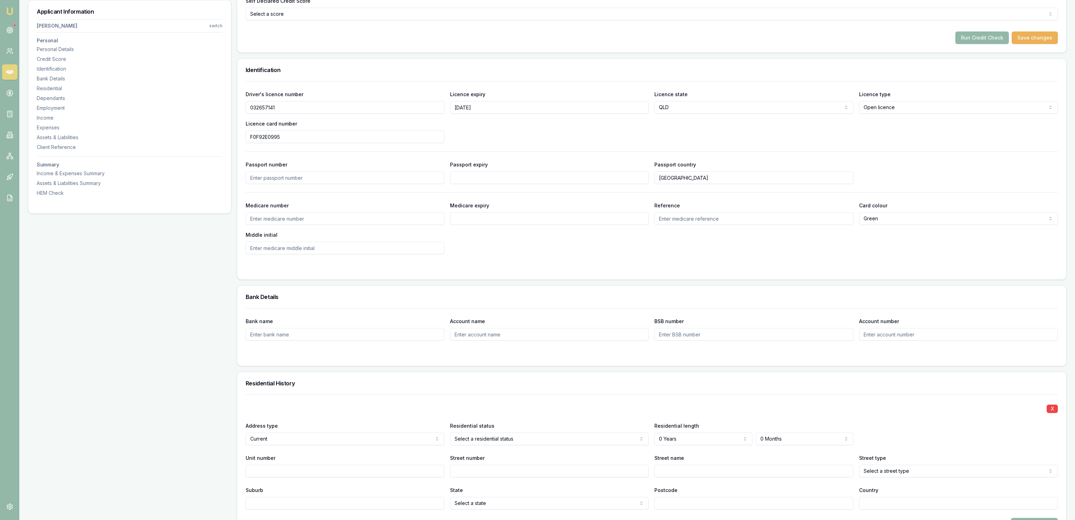
scroll to position [378, 0]
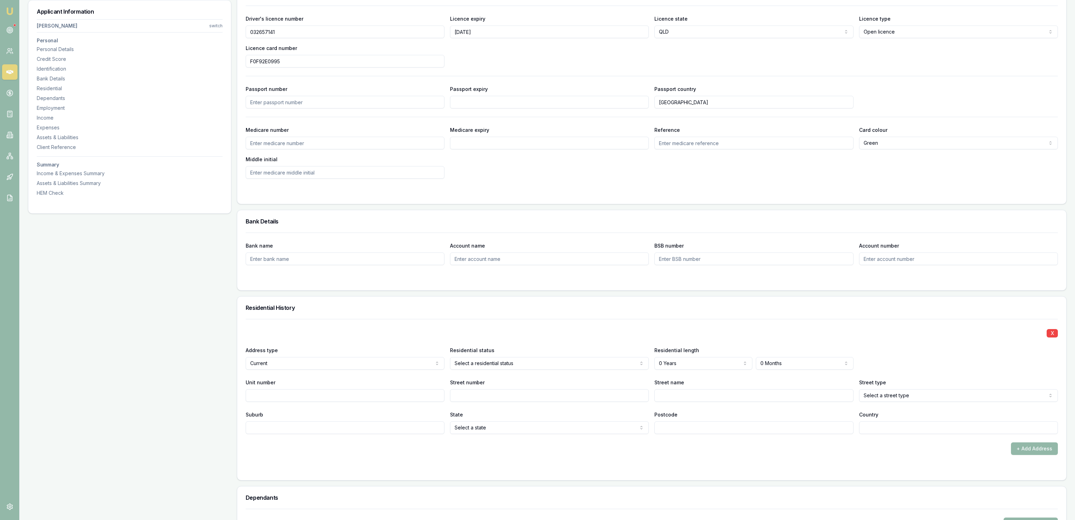
drag, startPoint x: 509, startPoint y: 381, endPoint x: 512, endPoint y: 371, distance: 9.9
click at [510, 380] on div "Street number" at bounding box center [549, 390] width 199 height 24
click at [512, 371] on div "X Address type Current Current Previous Residential status Select a residential…" at bounding box center [652, 376] width 812 height 115
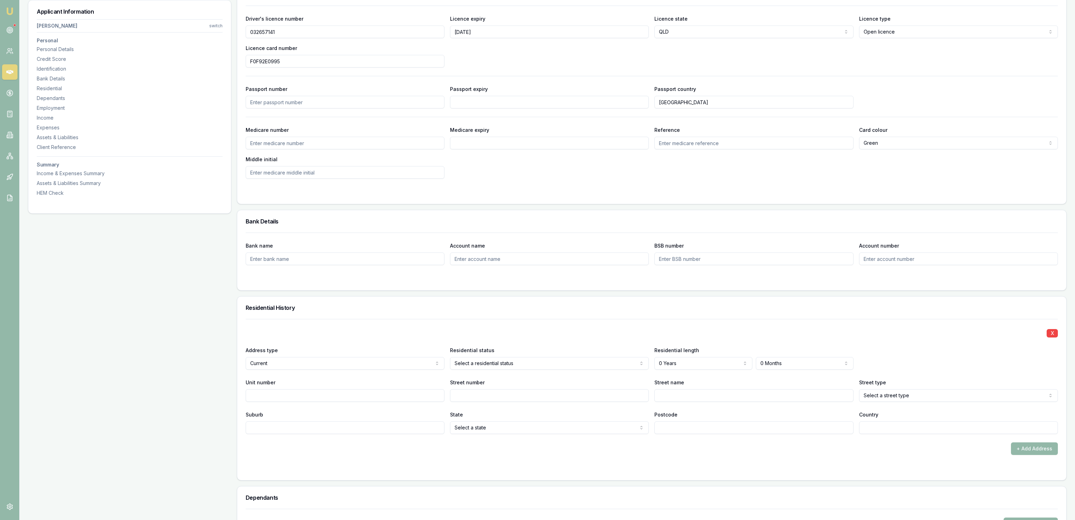
drag, startPoint x: 511, startPoint y: 388, endPoint x: 508, endPoint y: 382, distance: 6.4
click at [691, 372] on div "X Address type Current Current Previous Residential status Owner with mortgage …" at bounding box center [652, 376] width 812 height 115
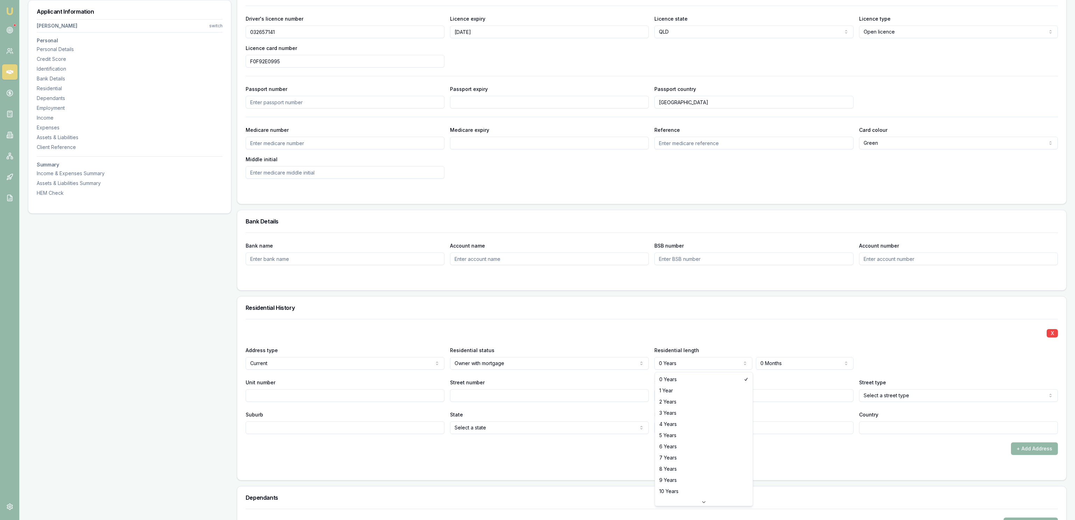
select select "5"
click at [773, 272] on form "Bank name Account name BSB number Account number" at bounding box center [652, 257] width 812 height 49
click at [796, 358] on div "Residential length 5 Years 0 Years 1 Year 2 Years 3 Years 4 Years 5 Years 6 Yea…" at bounding box center [753, 358] width 199 height 24
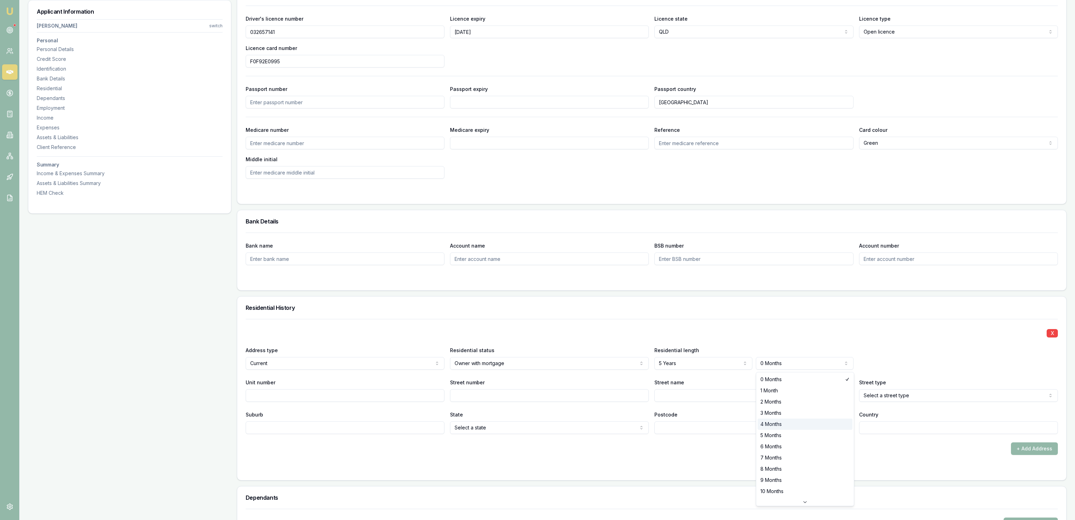
select select "4"
click at [731, 393] on input "Street name" at bounding box center [753, 395] width 199 height 13
click at [444, 393] on input "Unit number" at bounding box center [345, 395] width 199 height 13
click at [472, 393] on input "Street number" at bounding box center [549, 395] width 199 height 13
click at [475, 397] on input "Street number" at bounding box center [549, 395] width 199 height 13
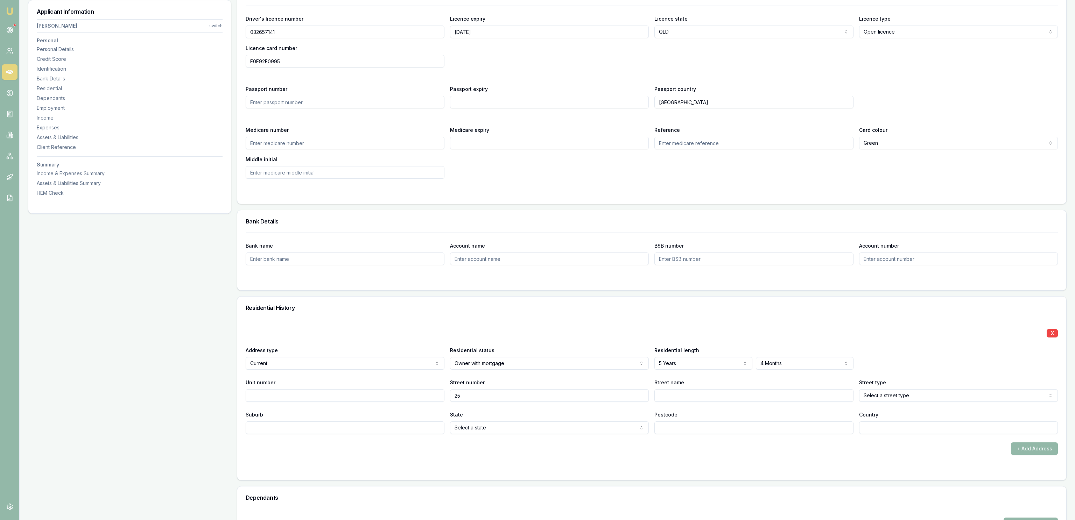
type input "25"
click at [674, 393] on input "Street name" at bounding box center [753, 395] width 199 height 13
type input "[PERSON_NAME]"
select select "Street"
type input "Burpengary"
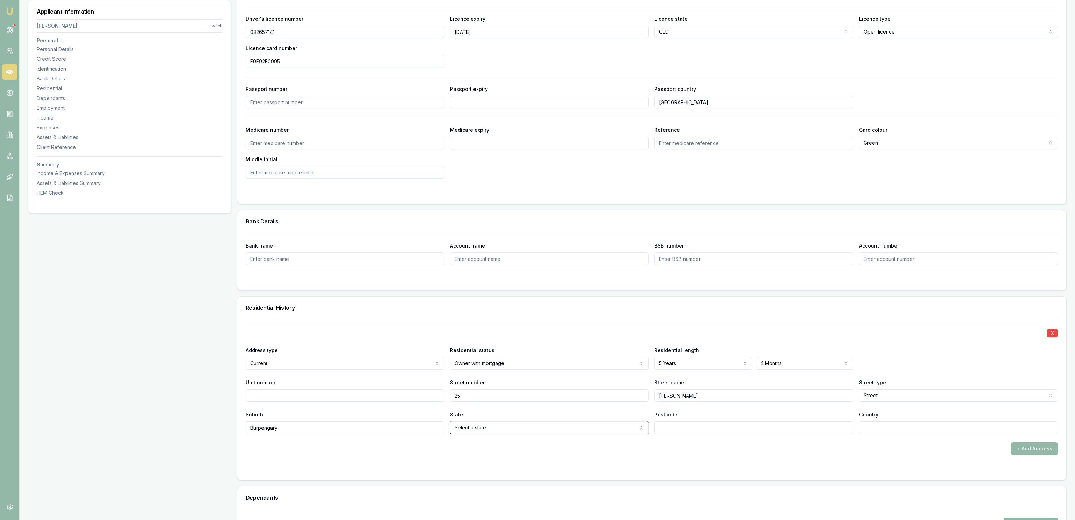
select select "QLD"
type input "4505"
type input "[GEOGRAPHIC_DATA]"
click at [726, 487] on div "Dependants + Add Dependant" at bounding box center [652, 521] width 830 height 70
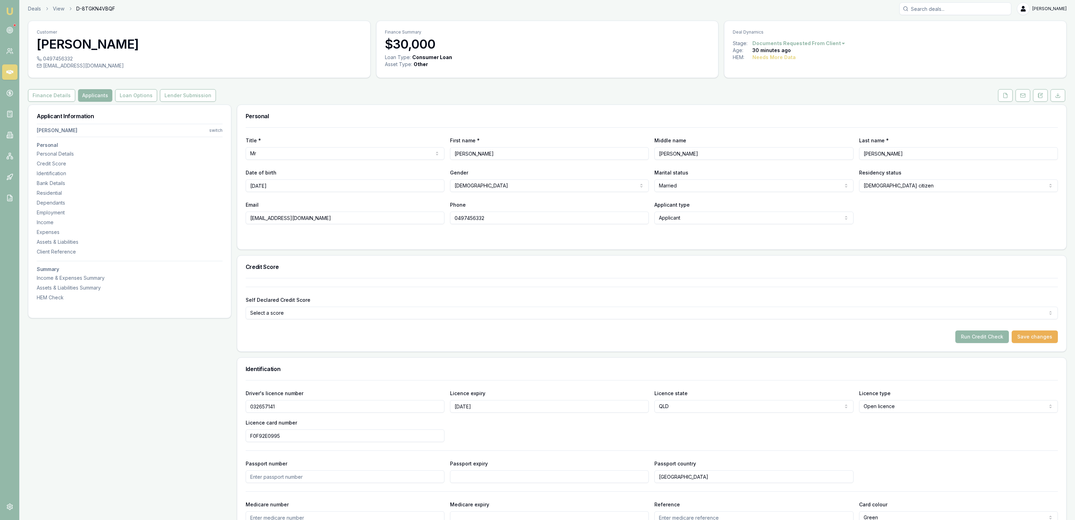
scroll to position [0, 0]
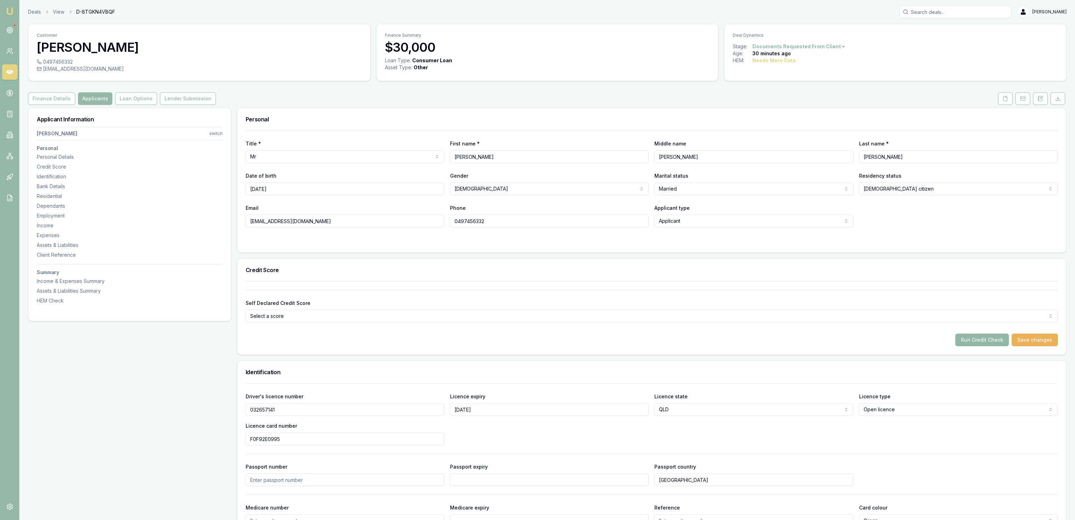
click at [1003, 341] on button "Run Credit Check" at bounding box center [982, 340] width 54 height 13
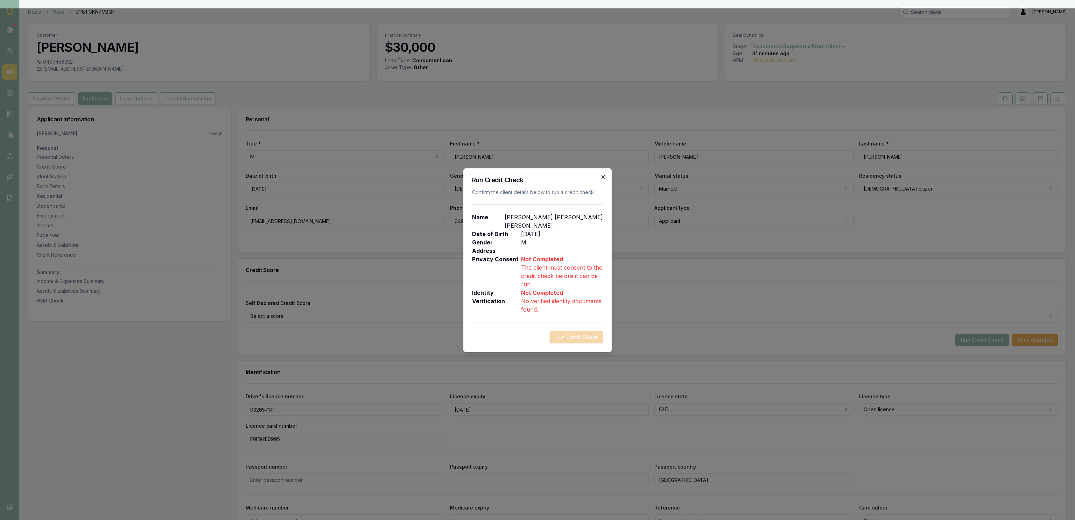
click at [603, 180] on icon "button" at bounding box center [603, 177] width 6 height 6
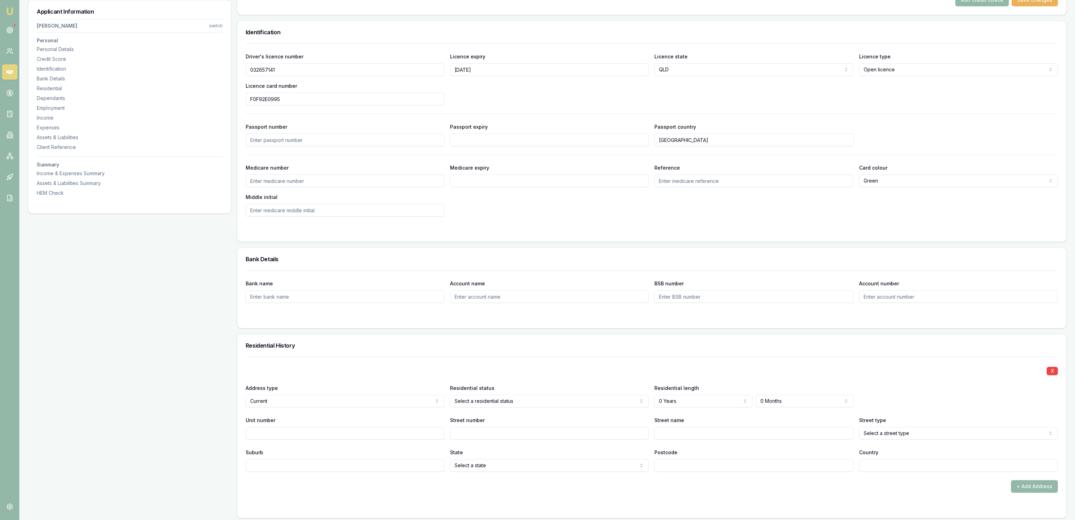
scroll to position [529, 0]
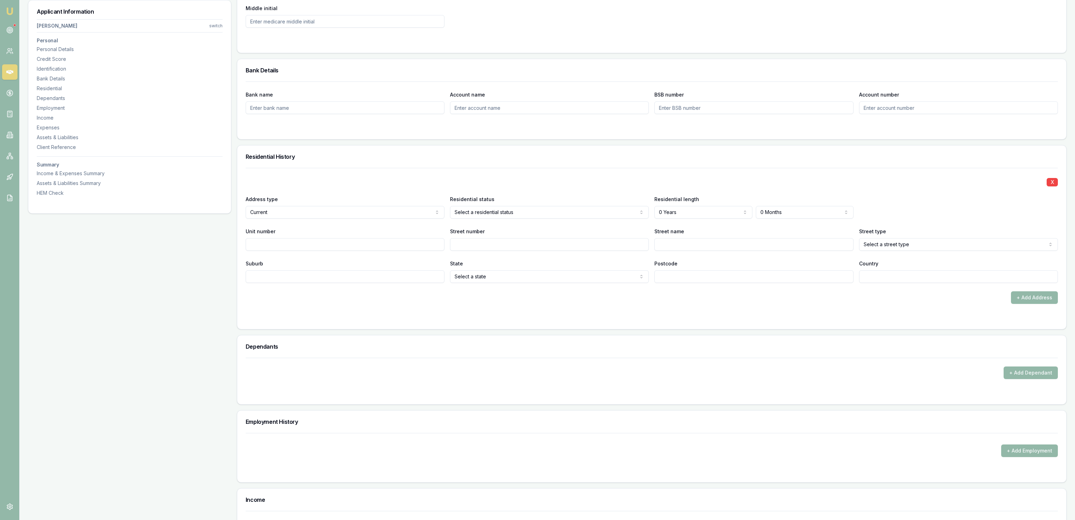
click at [647, 223] on div "X Address type Current Current Previous Residential status Owner with mortgage …" at bounding box center [652, 225] width 812 height 115
click at [667, 202] on label "Residential length" at bounding box center [676, 199] width 45 height 6
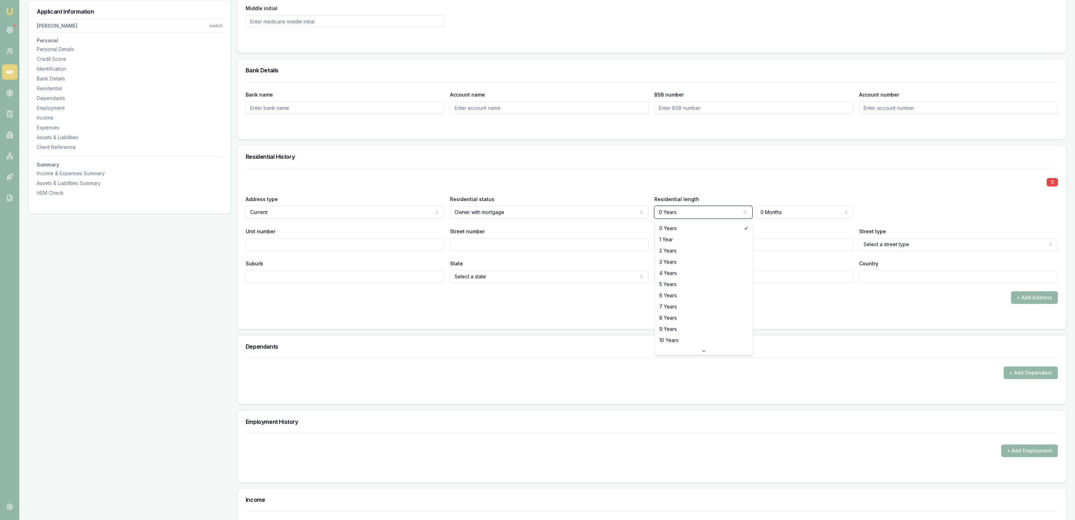
select select "3"
click at [752, 296] on div "+ Add Address" at bounding box center [652, 297] width 812 height 13
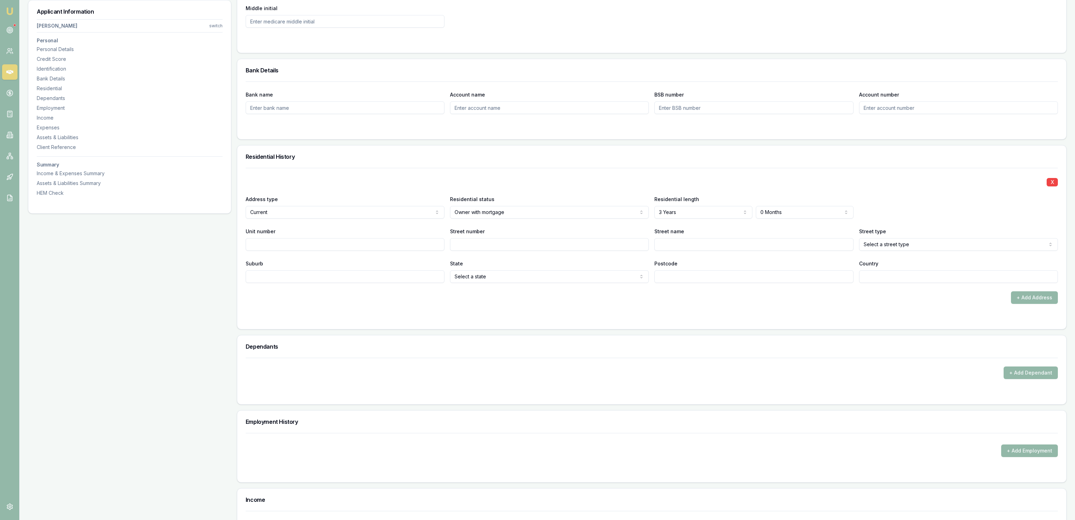
click at [772, 205] on div "Residential length 3 Years 0 Years 1 Year 2 Years 3 Years 4 Years 5 Years 6 Yea…" at bounding box center [753, 207] width 199 height 24
select select "5"
click at [718, 299] on div "+ Add Address" at bounding box center [652, 297] width 812 height 13
drag, startPoint x: 365, startPoint y: 242, endPoint x: 499, endPoint y: 246, distance: 134.4
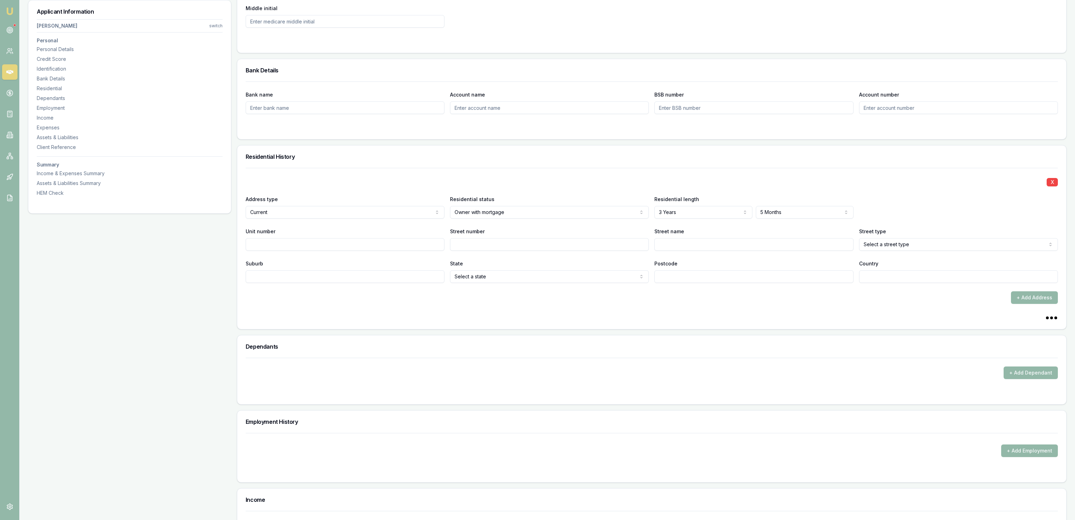
click at [369, 242] on input "Unit number" at bounding box center [345, 244] width 199 height 13
type input "25"
type input "[PERSON_NAME]"
select select "Street"
type input "Burpengary"
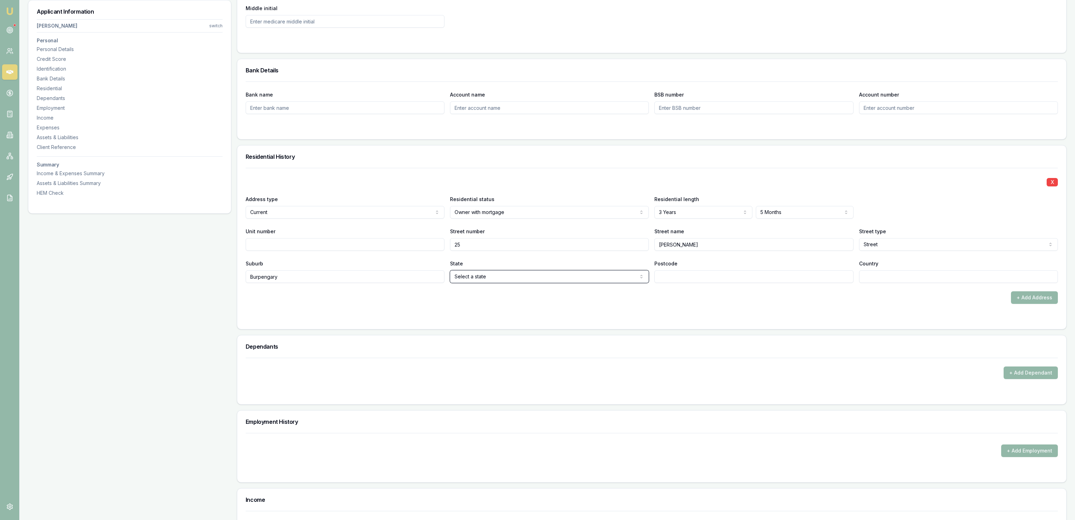
select select "QLD"
type input "4505"
type input "[GEOGRAPHIC_DATA]"
drag, startPoint x: 609, startPoint y: 292, endPoint x: 598, endPoint y: 306, distance: 17.9
click at [611, 292] on div "X Address type Current Current Previous Residential status Owner with mortgage …" at bounding box center [652, 236] width 812 height 136
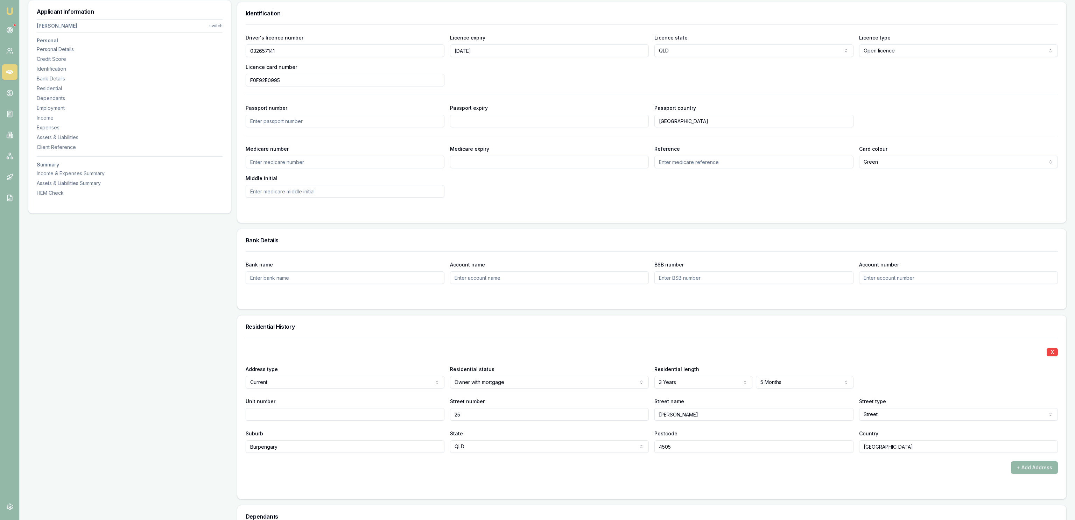
scroll to position [132, 0]
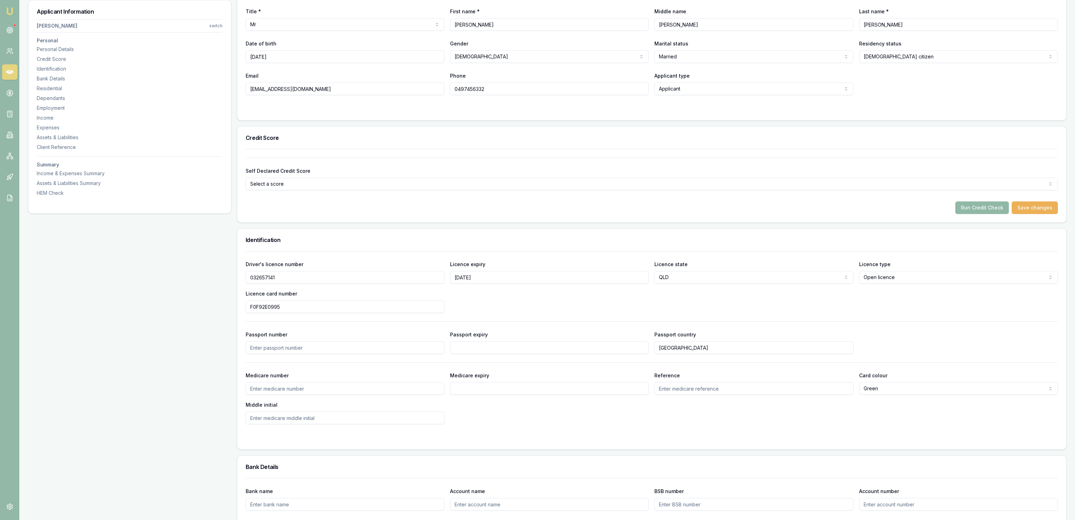
click at [999, 214] on button "Run Credit Check" at bounding box center [982, 208] width 54 height 13
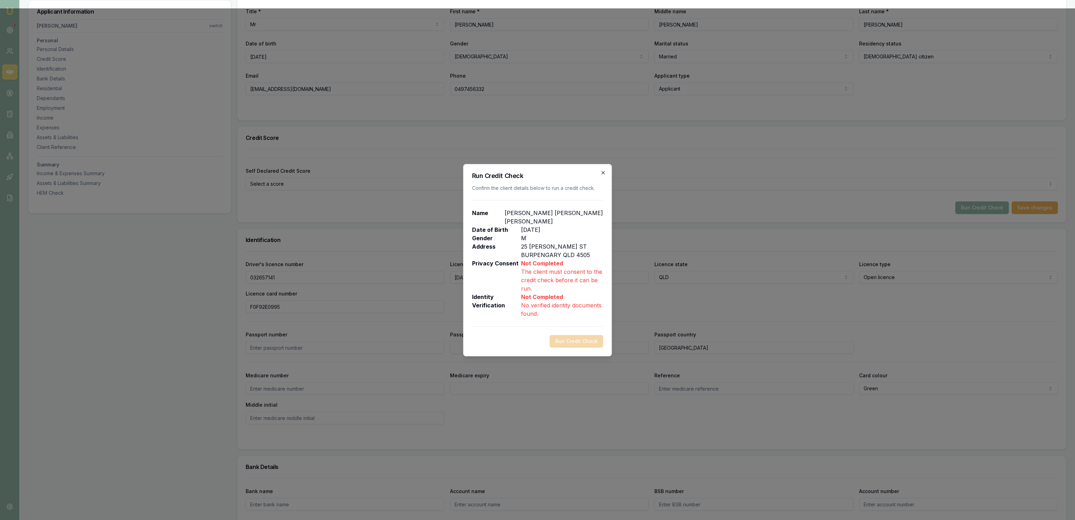
click at [604, 174] on div "Run Credit Check Confirm the client details below to run a credit check. Name D…" at bounding box center [537, 260] width 149 height 192
click at [604, 174] on icon "button" at bounding box center [603, 173] width 6 height 6
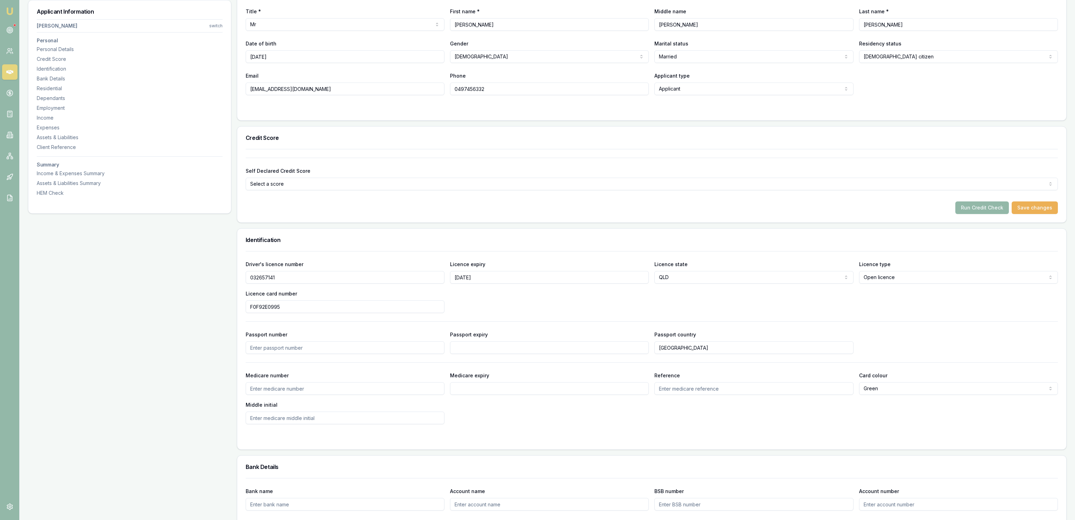
scroll to position [0, 0]
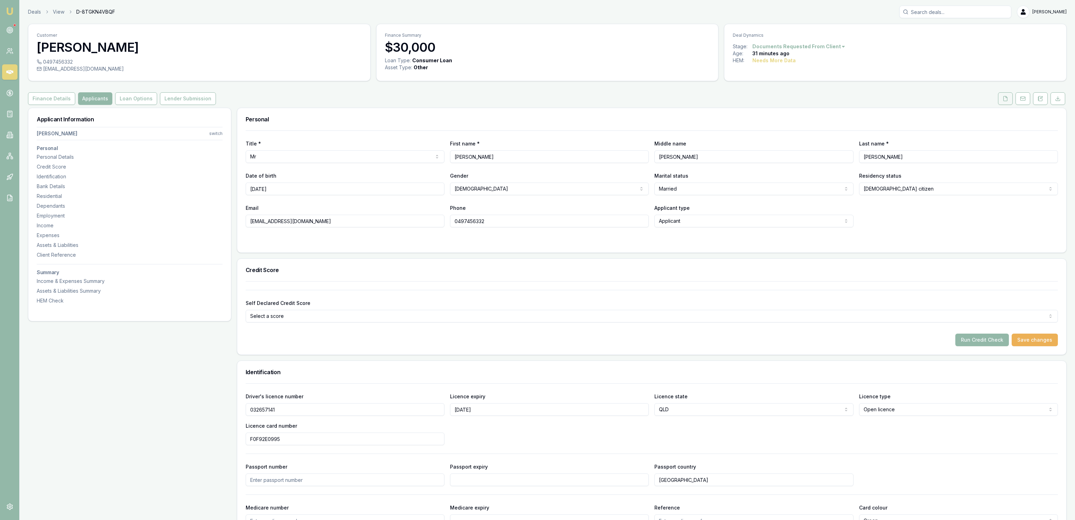
click at [1005, 97] on icon at bounding box center [1005, 99] width 6 height 6
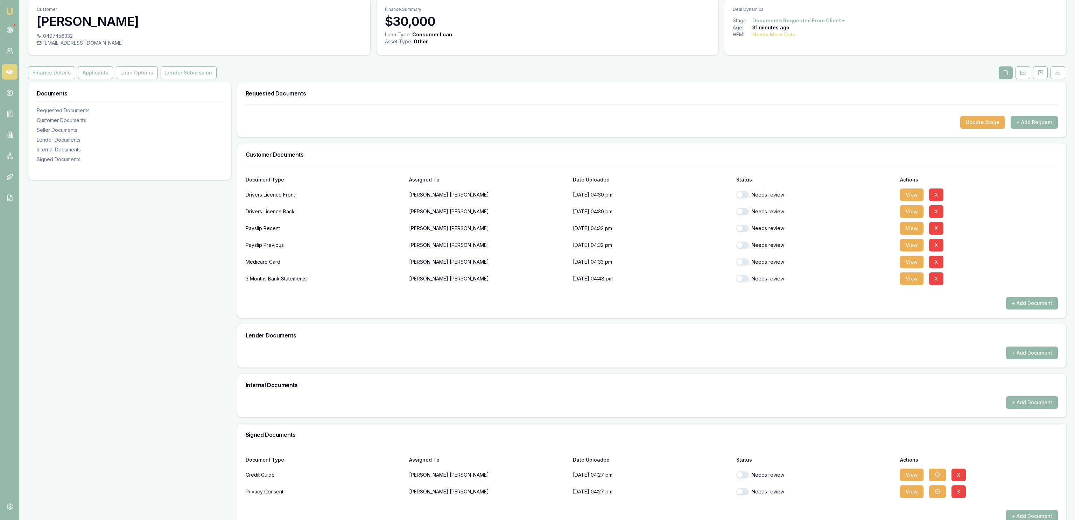
scroll to position [38, 0]
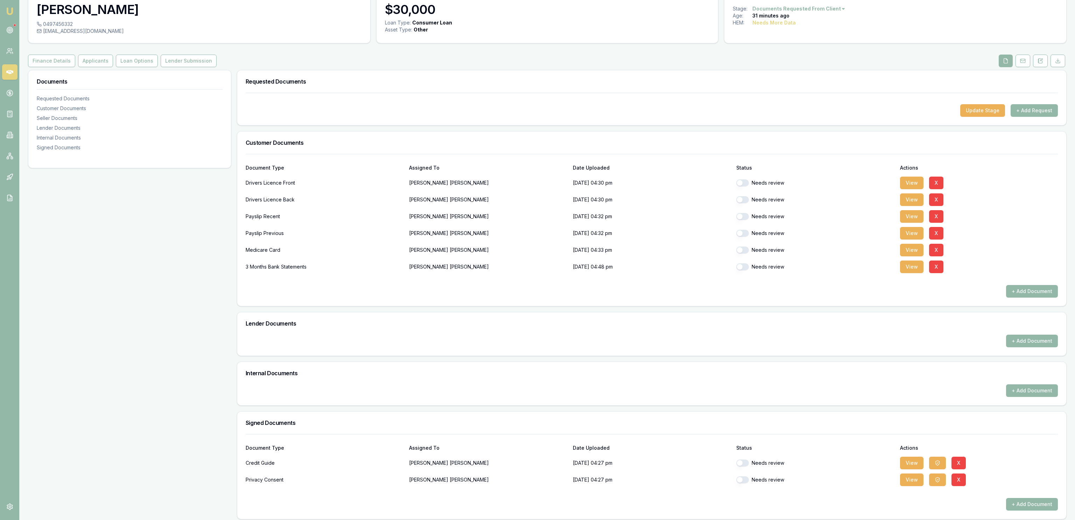
click at [743, 477] on div "Needs review" at bounding box center [815, 480] width 158 height 14
click at [744, 476] on div "Needs review" at bounding box center [815, 480] width 158 height 14
click at [745, 479] on button "button" at bounding box center [742, 480] width 13 height 7
checkbox input "true"
click at [746, 464] on button "button" at bounding box center [742, 463] width 13 height 7
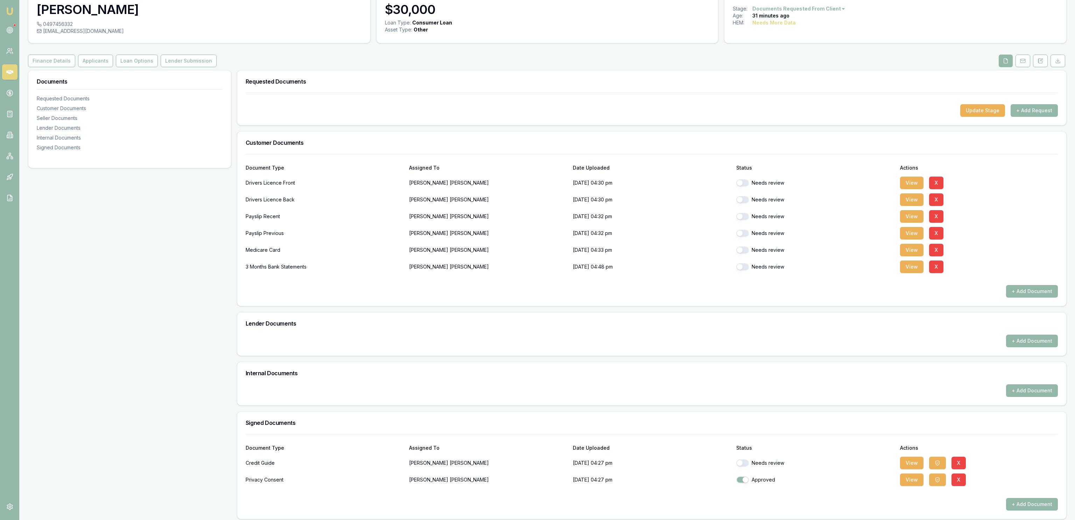
checkbox input "true"
click at [743, 269] on button "button" at bounding box center [742, 266] width 13 height 7
checkbox input "true"
click at [741, 250] on button "button" at bounding box center [742, 250] width 13 height 7
checkbox input "true"
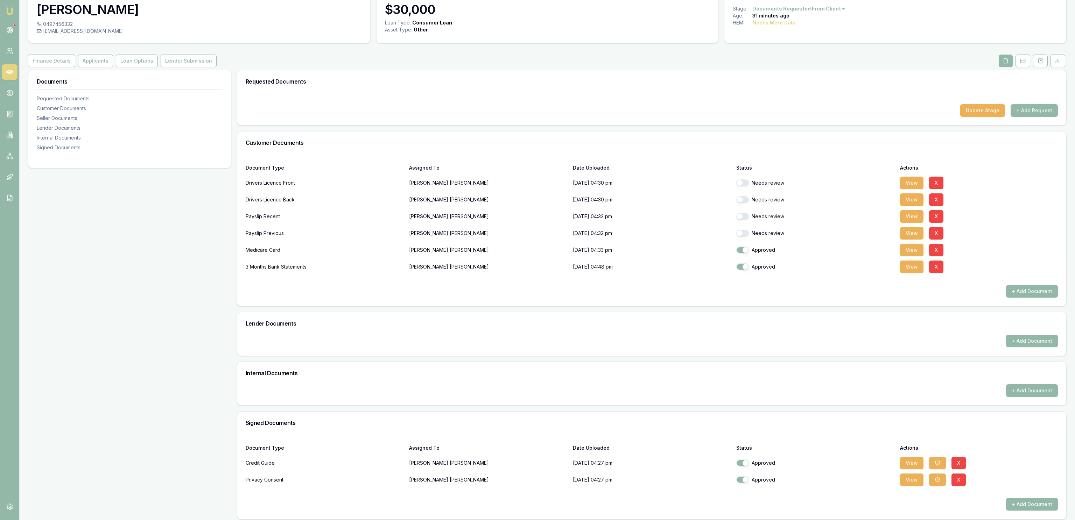
click at [745, 231] on button "button" at bounding box center [742, 233] width 13 height 7
checkbox input "true"
click at [742, 214] on button "button" at bounding box center [742, 216] width 13 height 7
checkbox input "true"
drag, startPoint x: 743, startPoint y: 200, endPoint x: 743, endPoint y: 188, distance: 12.2
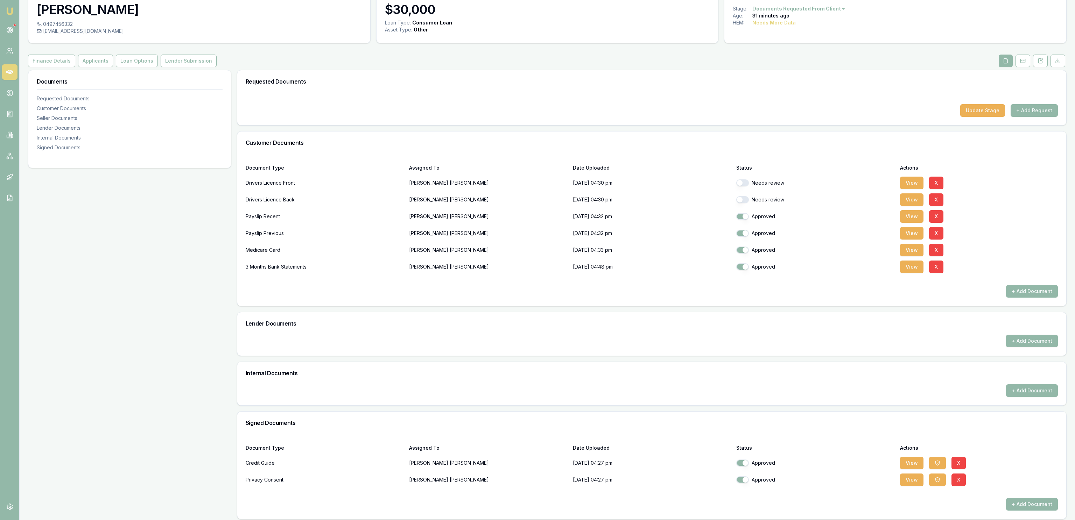
click at [743, 199] on button "button" at bounding box center [742, 199] width 13 height 7
checkbox input "true"
click at [741, 182] on button "button" at bounding box center [742, 182] width 13 height 7
checkbox input "true"
click at [785, 368] on div "Internal Documents" at bounding box center [651, 373] width 829 height 22
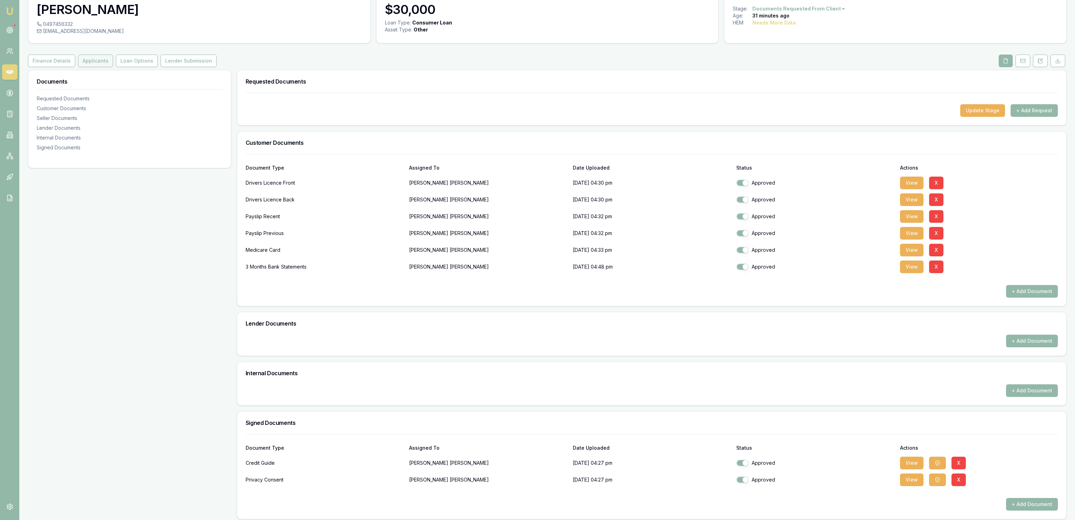
click at [104, 62] on button "Applicants" at bounding box center [95, 61] width 35 height 13
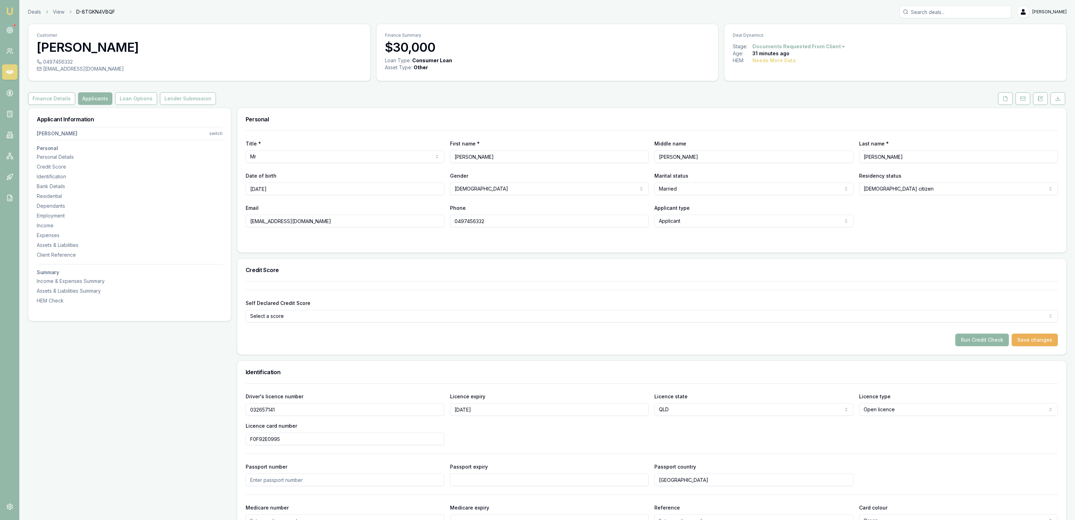
click at [985, 339] on button "Run Credit Check" at bounding box center [982, 340] width 54 height 13
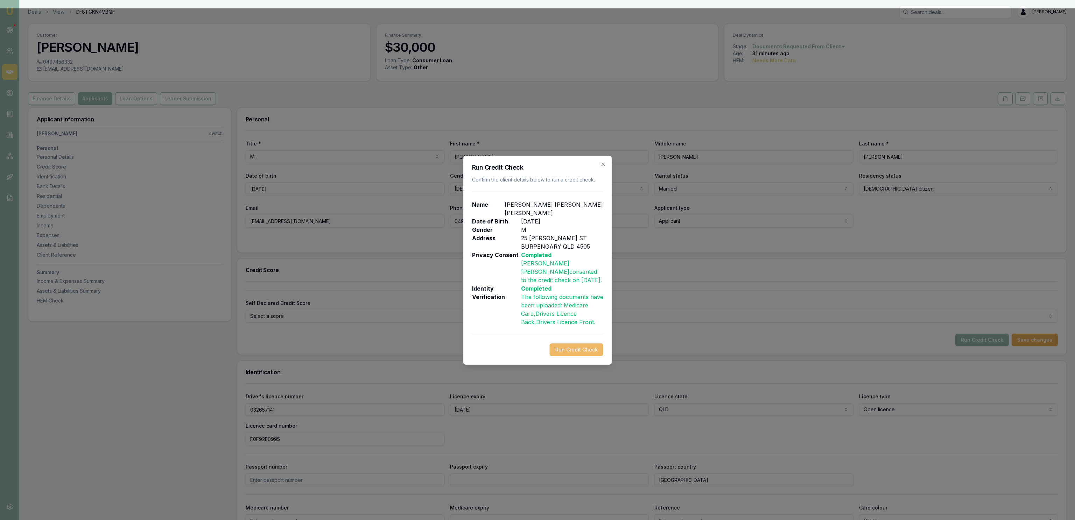
click at [577, 351] on button "Run Credit Check" at bounding box center [577, 350] width 54 height 13
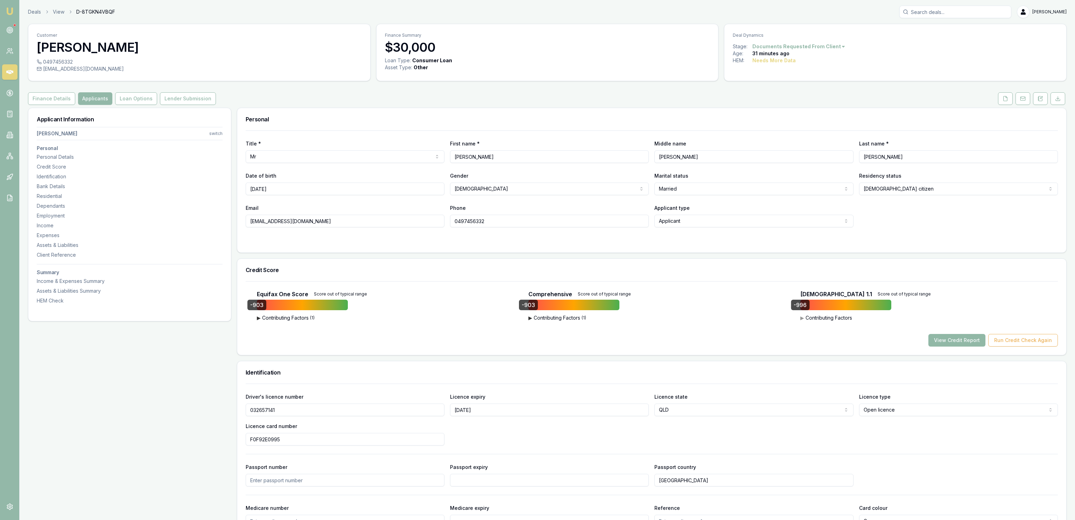
click at [955, 340] on button "View Credit Report" at bounding box center [956, 340] width 57 height 13
click at [538, 322] on div "▶ Contributing Factors ( 1 ) Discharged Bankrupt Discharged Bankrupt (excluding…" at bounding box center [573, 319] width 91 height 8
click at [537, 319] on button "▶ Contributing Factors ( 1 )" at bounding box center [573, 318] width 91 height 7
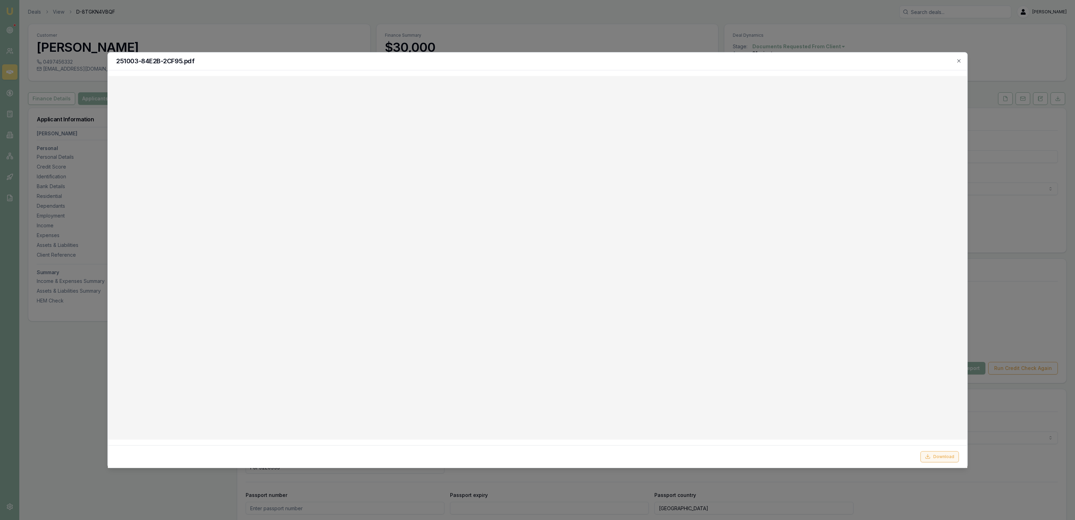
click at [926, 457] on icon at bounding box center [928, 457] width 6 height 6
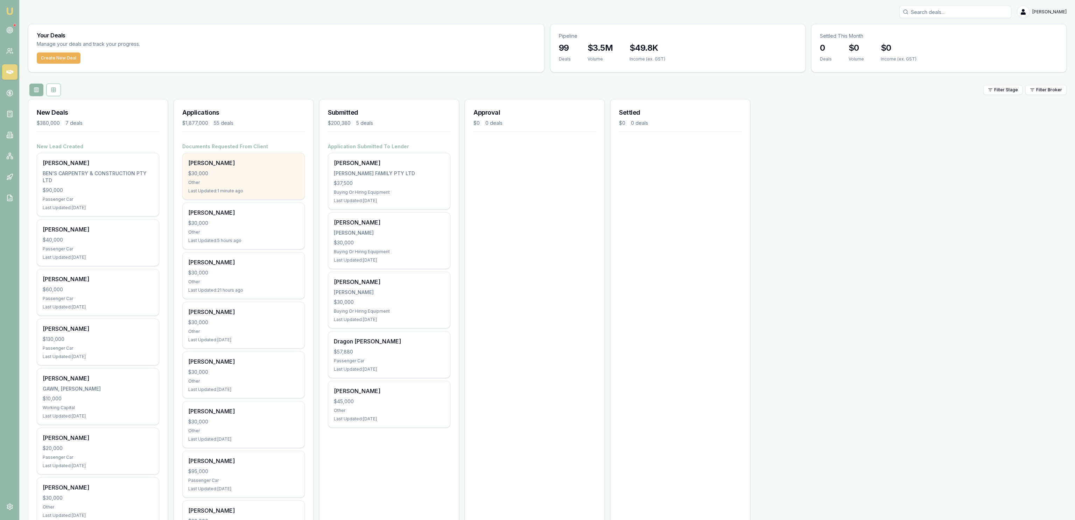
click at [234, 181] on div "Other" at bounding box center [243, 183] width 111 height 6
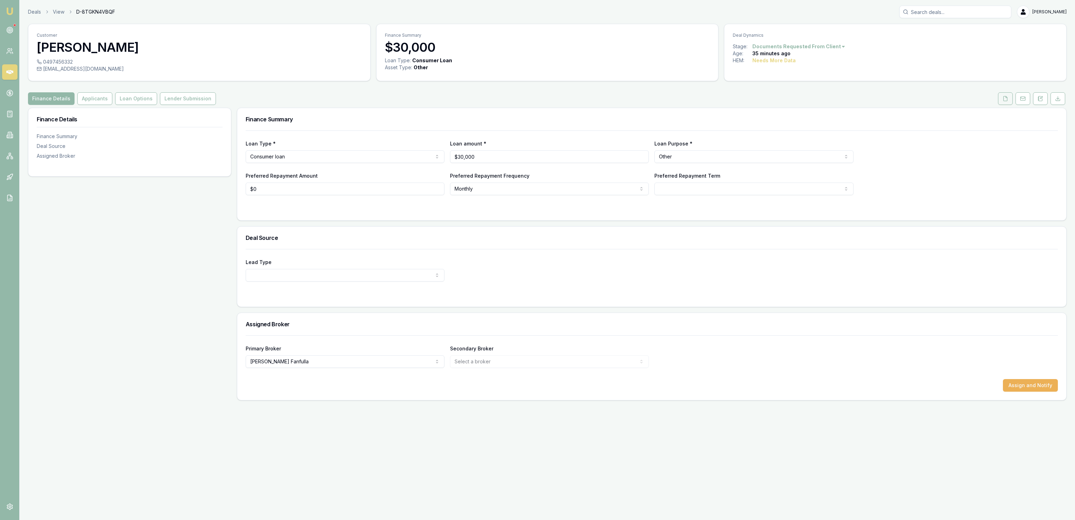
click at [1003, 97] on icon at bounding box center [1005, 98] width 4 height 5
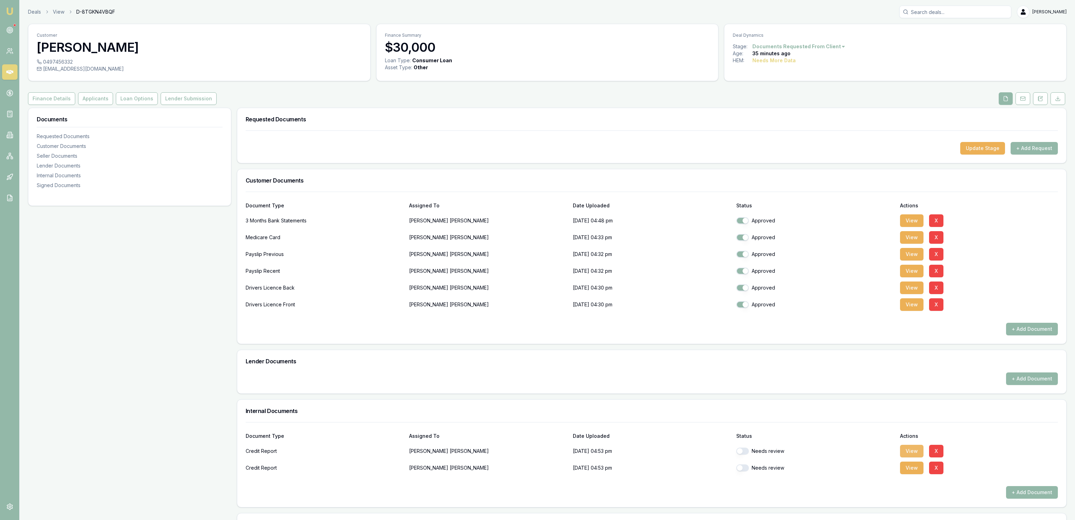
click at [907, 457] on button "View" at bounding box center [911, 451] width 23 height 13
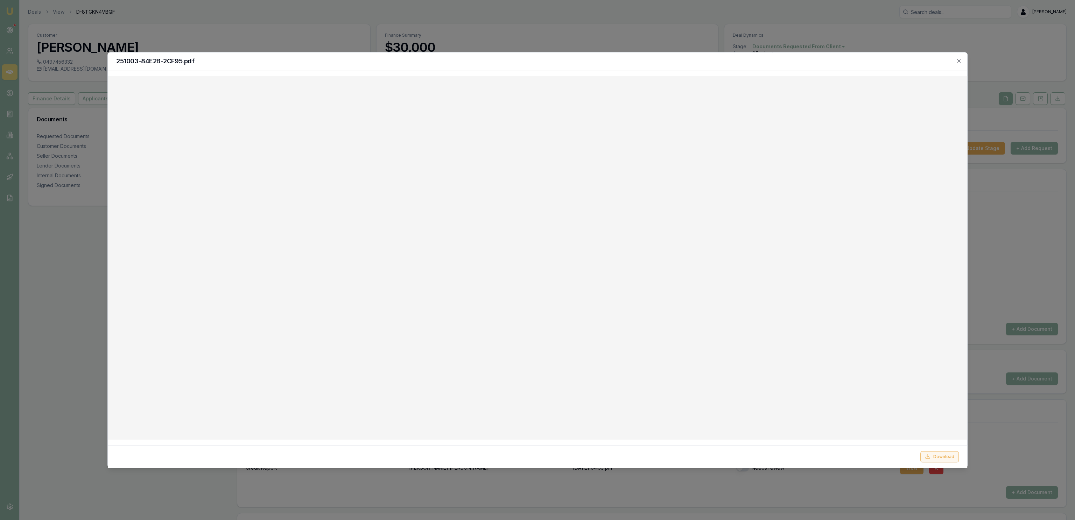
click at [934, 453] on button "Download" at bounding box center [939, 456] width 38 height 11
click at [800, 25] on div at bounding box center [537, 260] width 1075 height 520
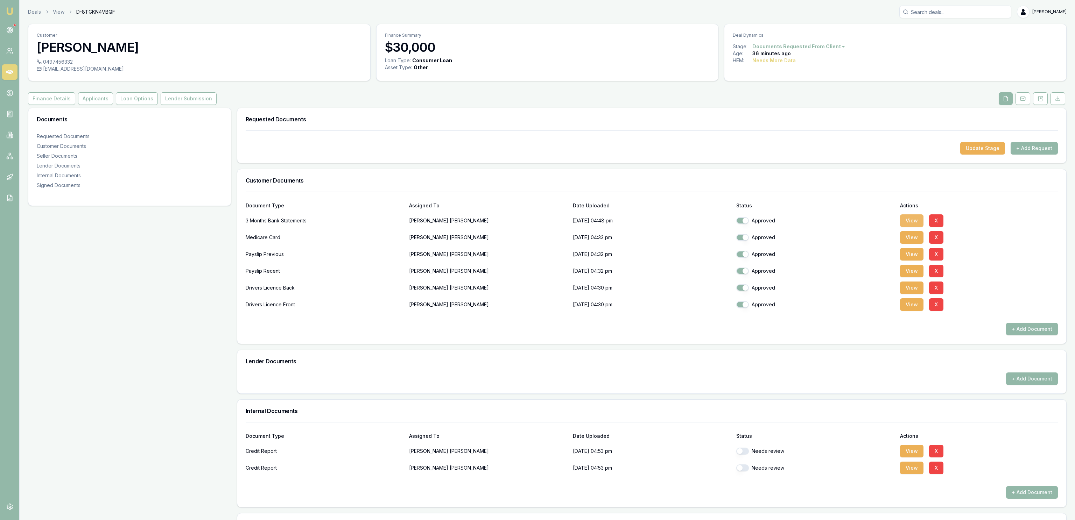
click at [917, 222] on button "View" at bounding box center [911, 220] width 23 height 13
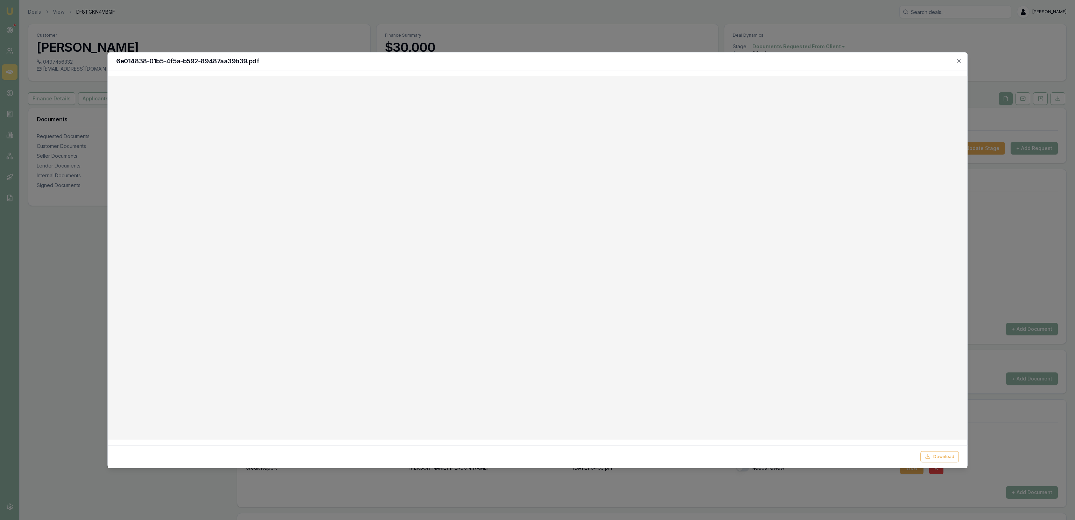
drag, startPoint x: 536, startPoint y: 32, endPoint x: 536, endPoint y: 35, distance: 3.5
click at [536, 32] on div at bounding box center [537, 260] width 1075 height 520
